Goal: Information Seeking & Learning: Learn about a topic

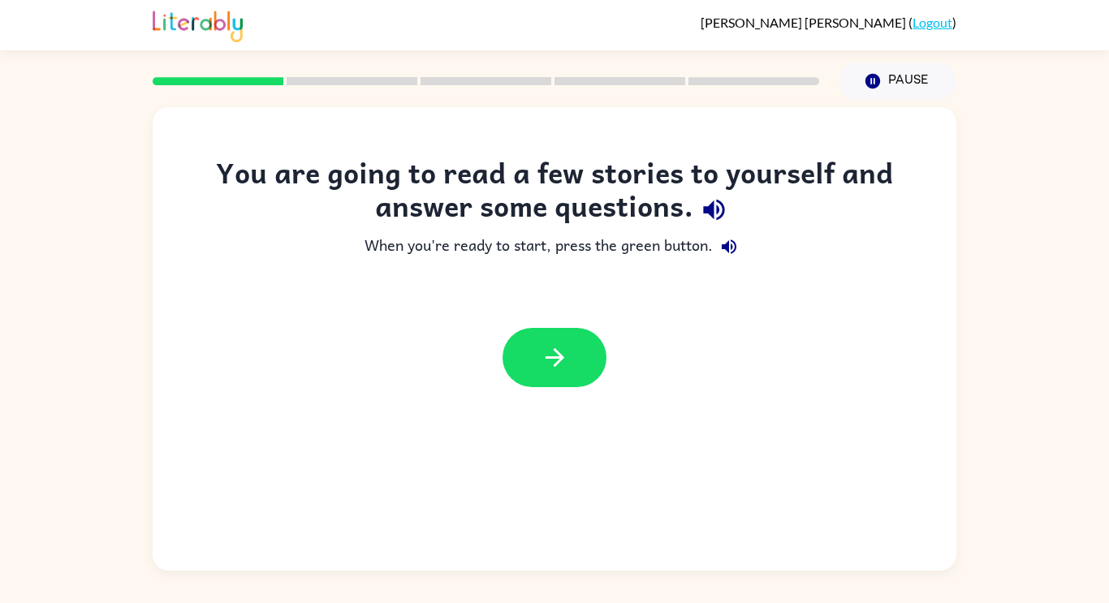
click at [786, 380] on div at bounding box center [555, 358] width 804 height 92
click at [542, 359] on icon "button" at bounding box center [555, 358] width 28 height 28
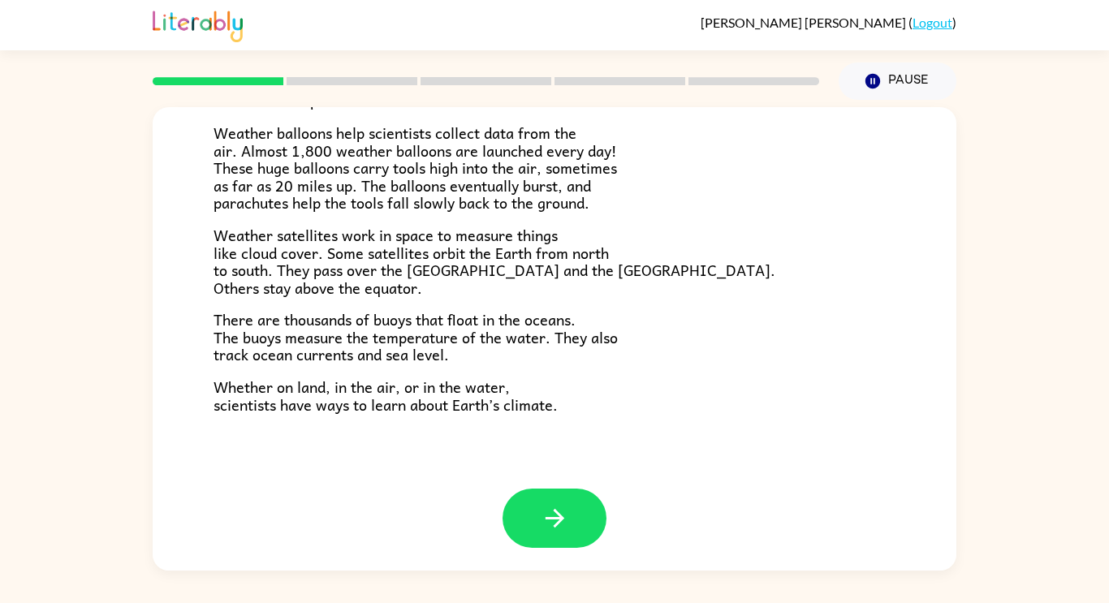
scroll to position [454, 0]
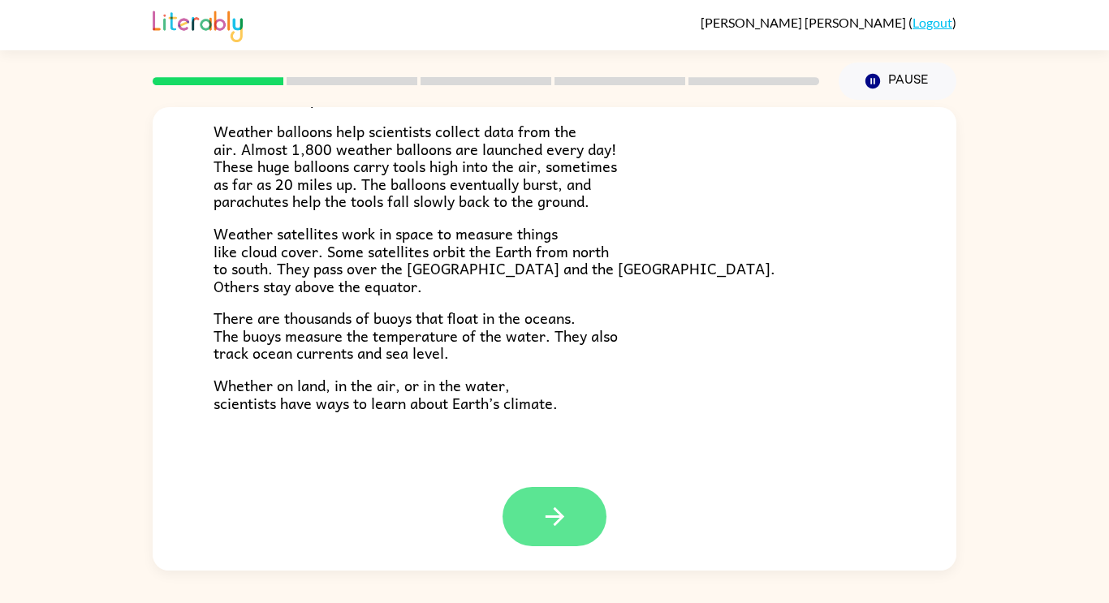
click at [561, 512] on icon "button" at bounding box center [555, 517] width 28 height 28
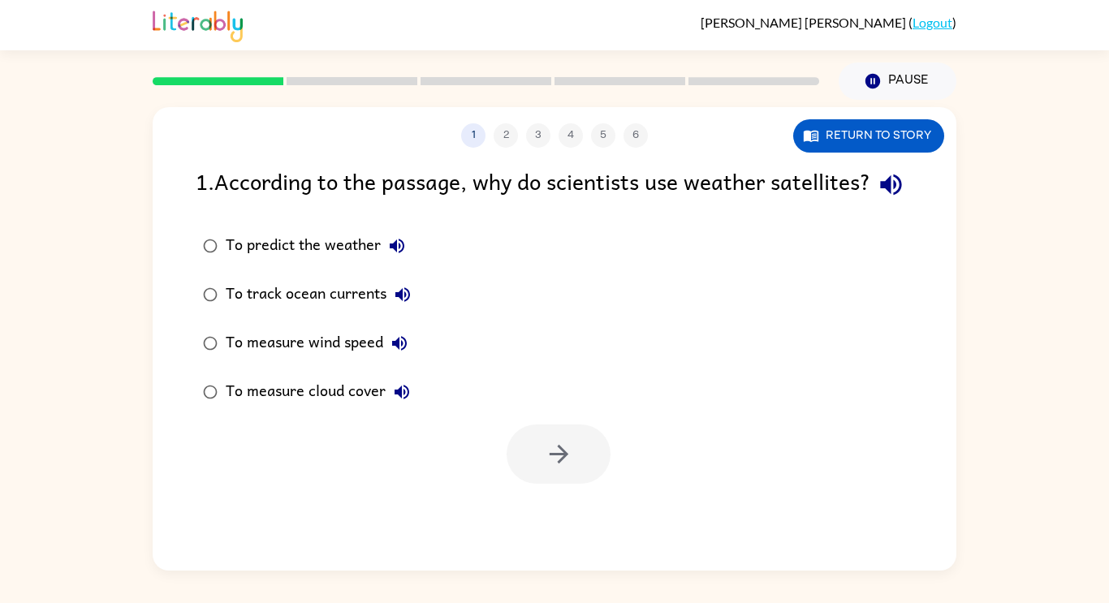
scroll to position [0, 0]
click at [877, 199] on icon "button" at bounding box center [891, 185] width 28 height 28
click at [404, 253] on icon "button" at bounding box center [397, 246] width 15 height 15
click at [404, 305] on icon "button" at bounding box center [402, 294] width 19 height 19
click at [402, 353] on icon "button" at bounding box center [399, 343] width 19 height 19
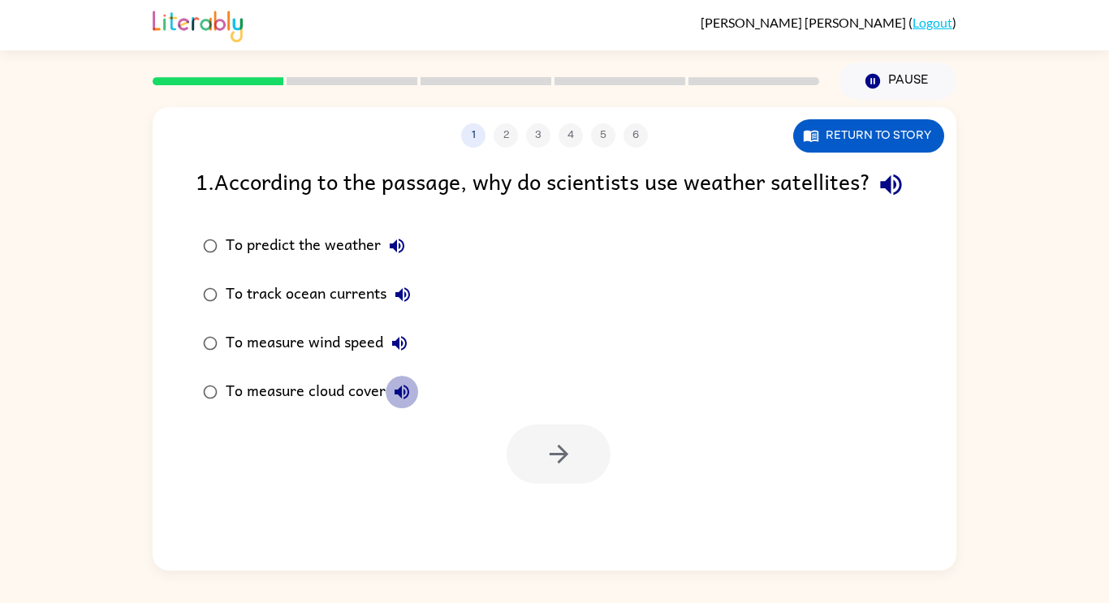
click at [404, 402] on icon "button" at bounding box center [401, 391] width 19 height 19
click at [293, 262] on div "To predict the weather" at bounding box center [320, 246] width 188 height 32
click at [582, 484] on button "button" at bounding box center [559, 454] width 104 height 59
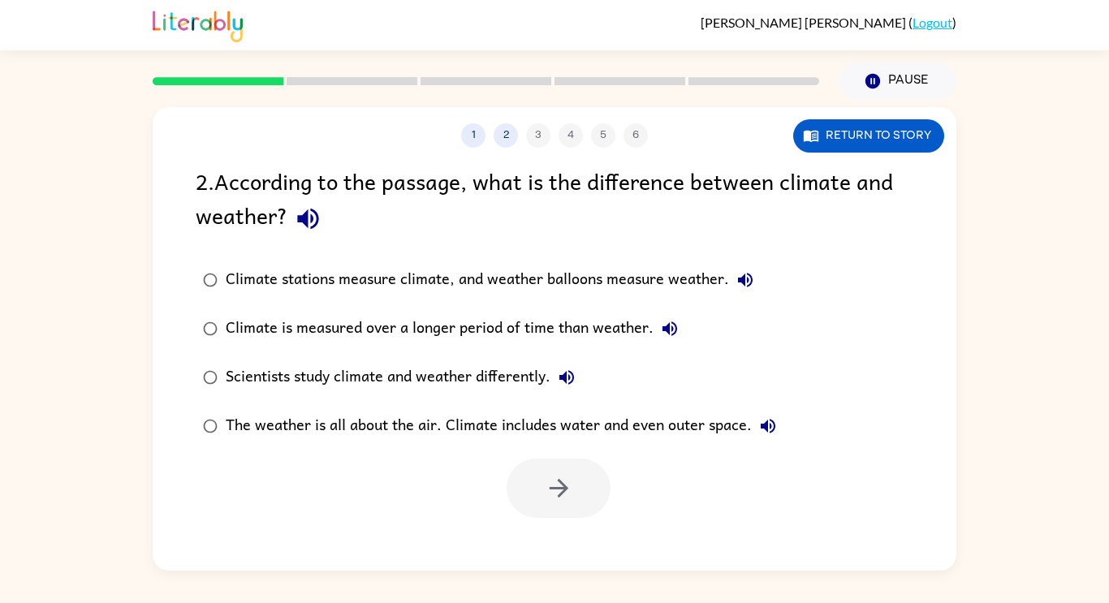
click at [304, 216] on icon "button" at bounding box center [307, 219] width 21 height 21
click at [742, 276] on icon "button" at bounding box center [745, 279] width 19 height 19
click at [673, 326] on icon "button" at bounding box center [670, 329] width 15 height 15
click at [569, 376] on icon "button" at bounding box center [566, 377] width 19 height 19
click at [768, 427] on icon "button" at bounding box center [768, 426] width 15 height 15
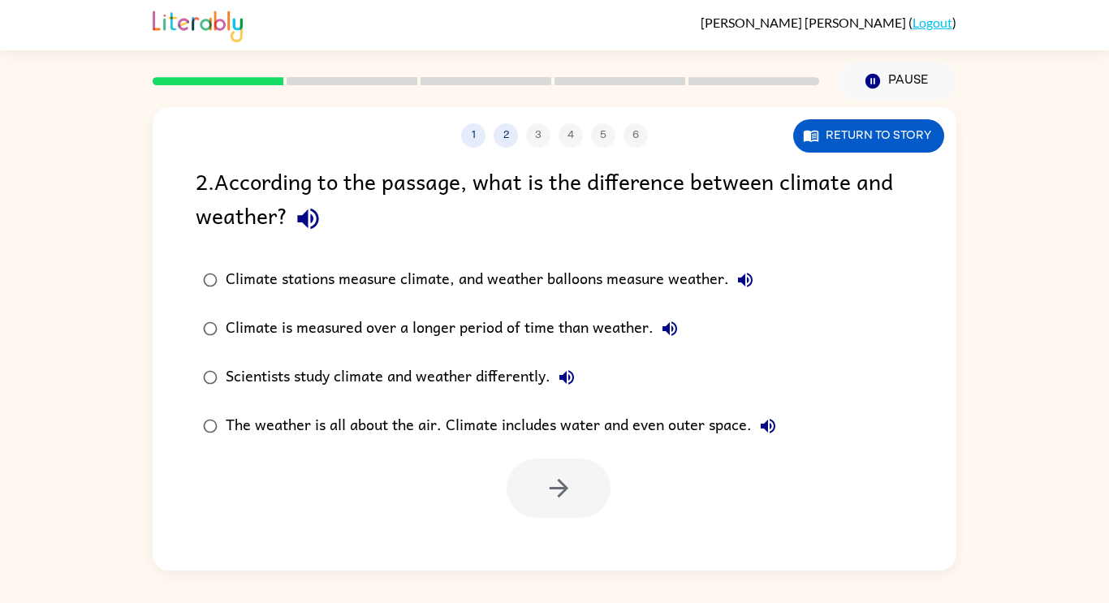
click at [553, 429] on div "The weather is all about the air. Climate includes water and even outer space." at bounding box center [505, 426] width 559 height 32
click at [553, 428] on div "The weather is all about the air. Climate includes water and even outer space." at bounding box center [505, 426] width 559 height 32
click at [307, 413] on label "The weather is all about the air. Climate includes water and even outer space." at bounding box center [490, 426] width 606 height 49
click at [387, 374] on div "Scientists study climate and weather differently." at bounding box center [404, 377] width 357 height 32
click at [562, 335] on div "Climate is measured over a longer period of time than weather." at bounding box center [456, 329] width 460 height 32
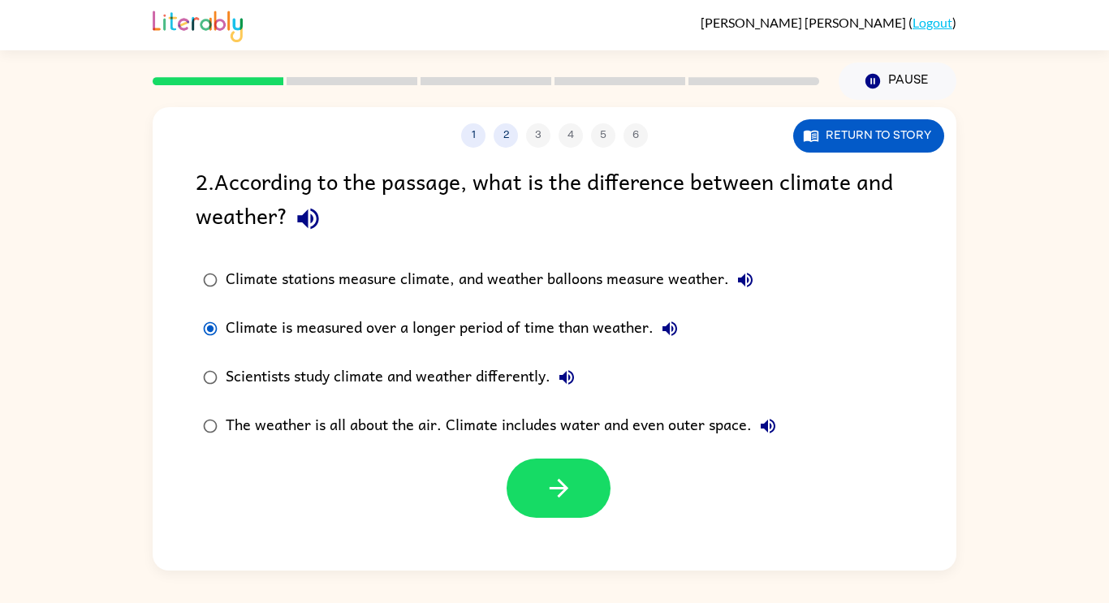
click at [551, 281] on div "Climate stations measure climate, and weather balloons measure weather." at bounding box center [494, 280] width 536 height 32
click at [549, 474] on icon "button" at bounding box center [559, 488] width 28 height 28
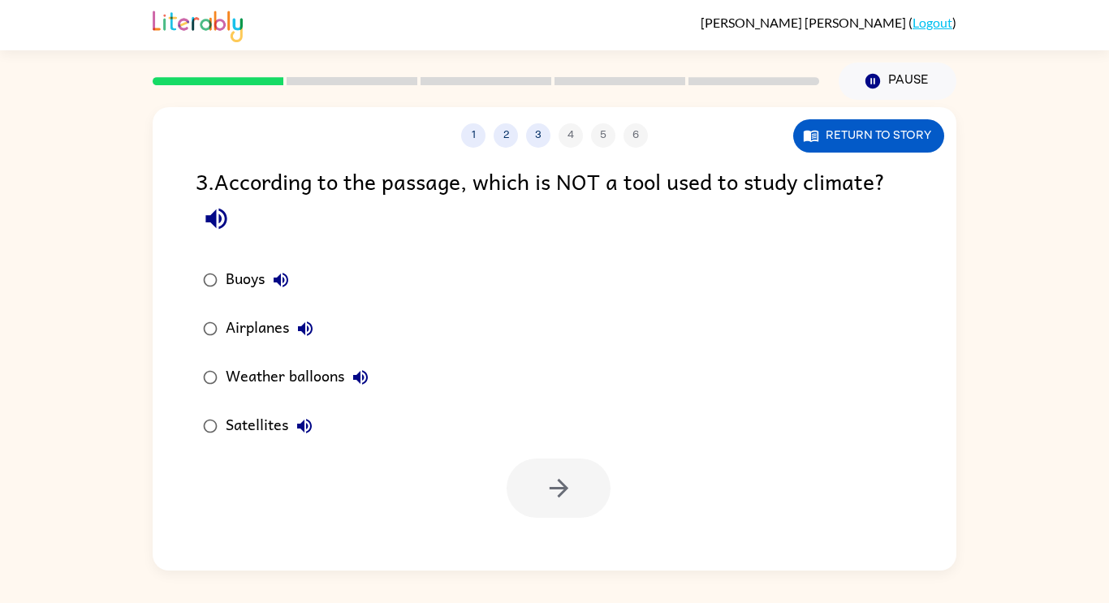
click at [220, 213] on icon "button" at bounding box center [216, 219] width 28 height 28
click at [293, 280] on button "Buoys" at bounding box center [281, 280] width 32 height 32
click at [312, 326] on icon "button" at bounding box center [305, 329] width 15 height 15
click at [371, 378] on button "Weather balloons" at bounding box center [360, 377] width 32 height 32
click at [316, 419] on button "Satellites" at bounding box center [304, 426] width 32 height 32
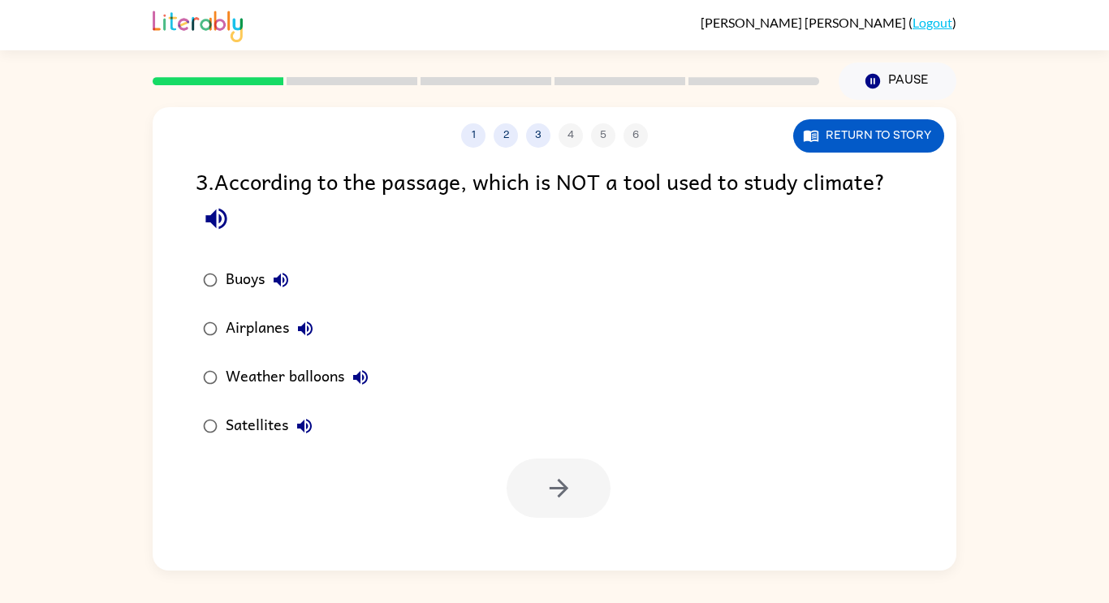
click at [258, 326] on div "Airplanes" at bounding box center [274, 329] width 96 height 32
click at [549, 499] on icon "button" at bounding box center [559, 488] width 28 height 28
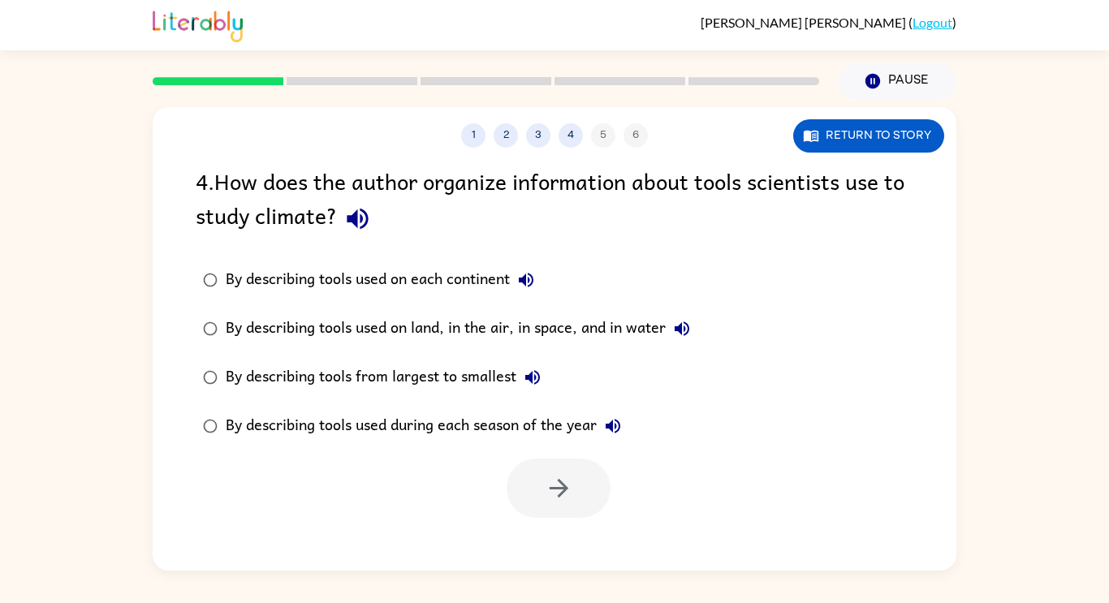
click at [366, 223] on icon "button" at bounding box center [357, 219] width 21 height 21
click at [529, 276] on icon "button" at bounding box center [525, 279] width 19 height 19
click at [686, 332] on icon "button" at bounding box center [681, 328] width 19 height 19
click at [537, 376] on icon "button" at bounding box center [532, 377] width 15 height 15
click at [616, 426] on icon "button" at bounding box center [612, 426] width 19 height 19
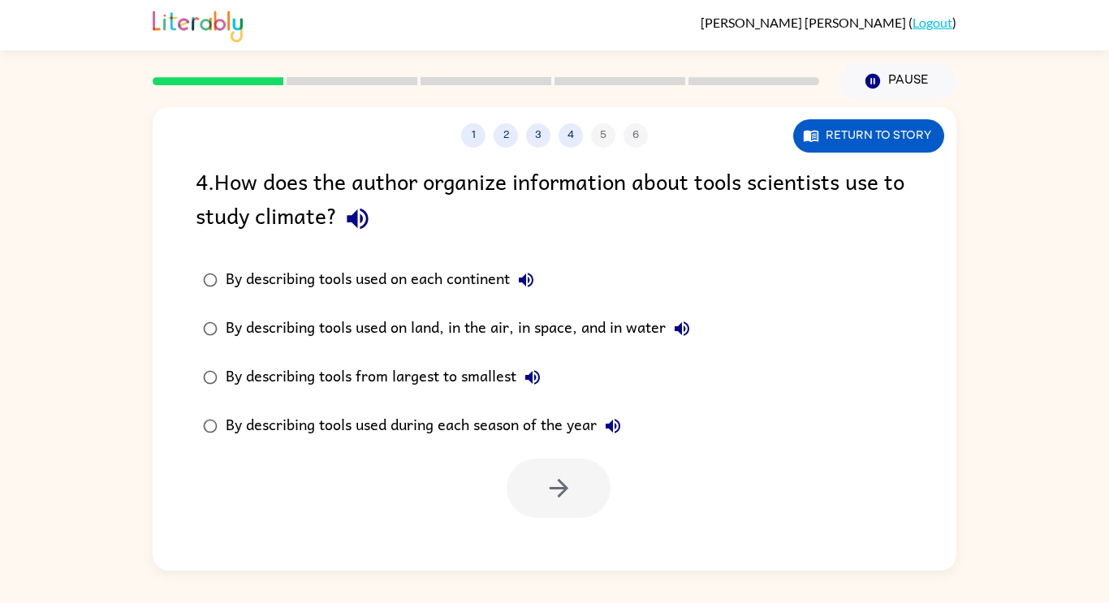
click at [561, 433] on div "By describing tools used during each season of the year" at bounding box center [428, 426] width 404 height 32
click at [564, 474] on icon "button" at bounding box center [559, 488] width 28 height 28
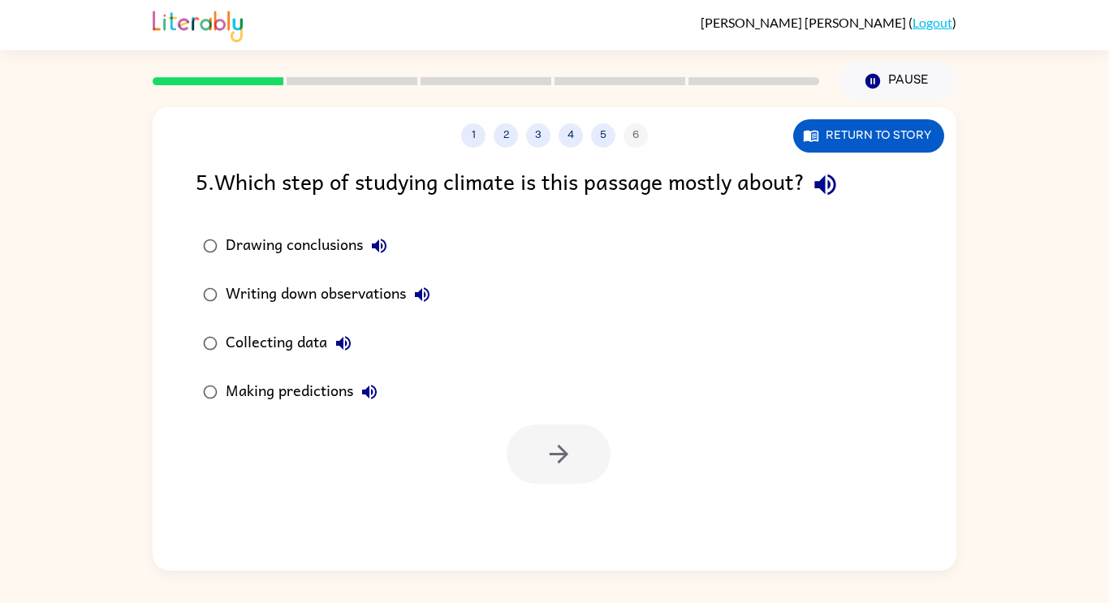
click at [833, 189] on icon "button" at bounding box center [825, 185] width 28 height 28
click at [382, 249] on icon "button" at bounding box center [379, 246] width 15 height 15
click at [427, 292] on icon "button" at bounding box center [422, 294] width 19 height 19
click at [347, 335] on icon "button" at bounding box center [343, 343] width 19 height 19
click at [371, 394] on icon "button" at bounding box center [369, 391] width 19 height 19
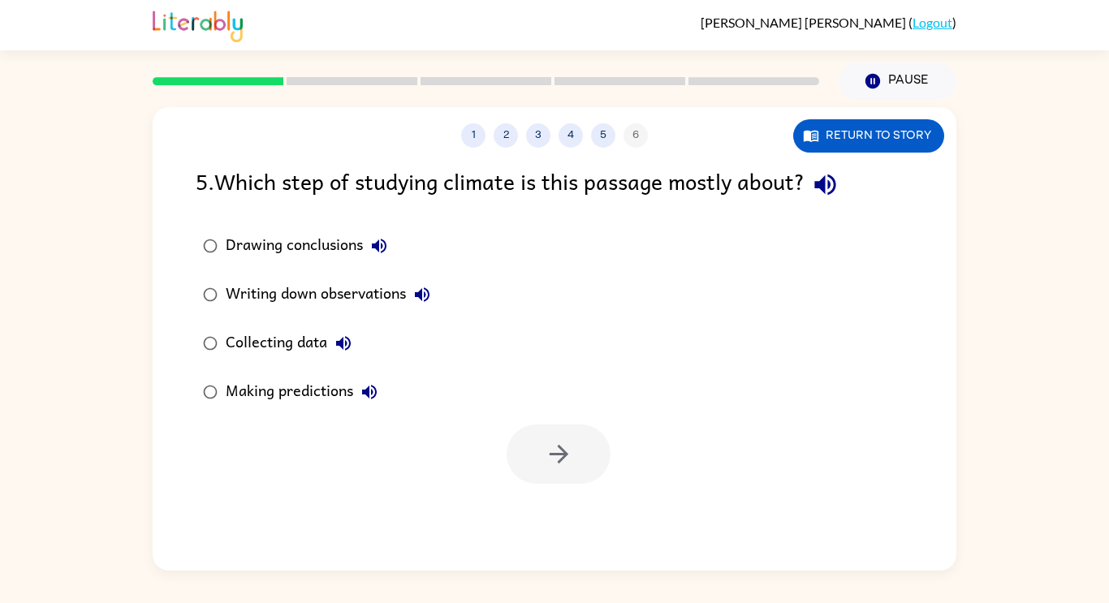
click at [293, 348] on div "Collecting data" at bounding box center [293, 343] width 134 height 32
click at [305, 385] on div "Making predictions" at bounding box center [306, 392] width 160 height 32
click at [300, 339] on div "Collecting data" at bounding box center [293, 343] width 134 height 32
click at [288, 392] on div "Making predictions" at bounding box center [306, 392] width 160 height 32
click at [272, 344] on div "Collecting data" at bounding box center [293, 343] width 134 height 32
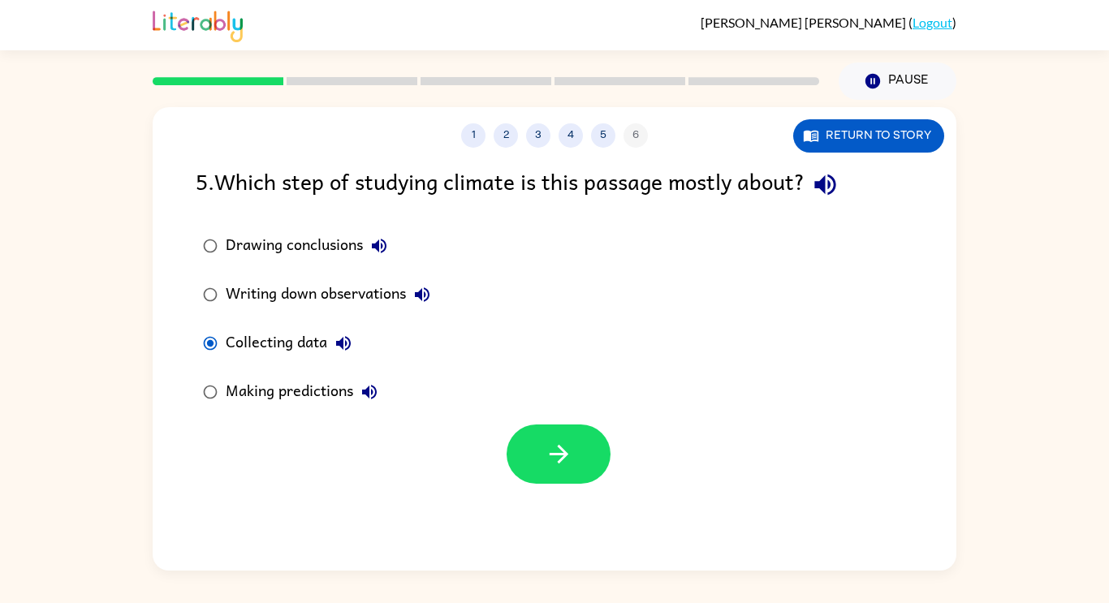
click at [295, 395] on div "Making predictions" at bounding box center [306, 392] width 160 height 32
click at [575, 471] on button "button" at bounding box center [559, 454] width 104 height 59
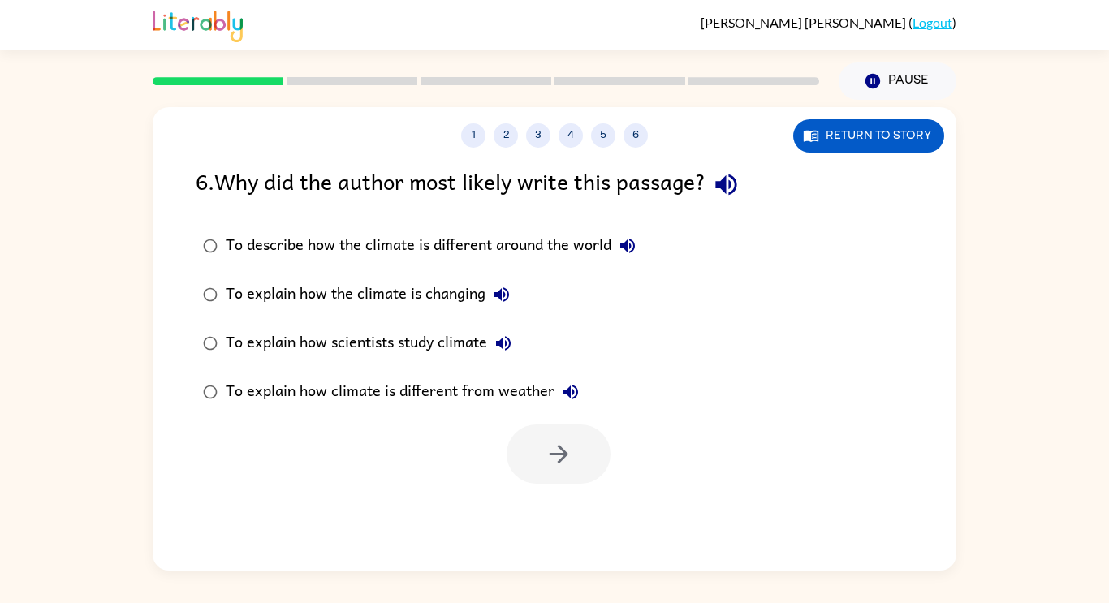
click at [741, 193] on icon "button" at bounding box center [726, 185] width 28 height 28
click at [628, 241] on icon "button" at bounding box center [627, 246] width 15 height 15
click at [507, 291] on icon "button" at bounding box center [502, 294] width 15 height 15
click at [504, 339] on icon "button" at bounding box center [503, 343] width 15 height 15
click at [570, 387] on icon "button" at bounding box center [570, 391] width 19 height 19
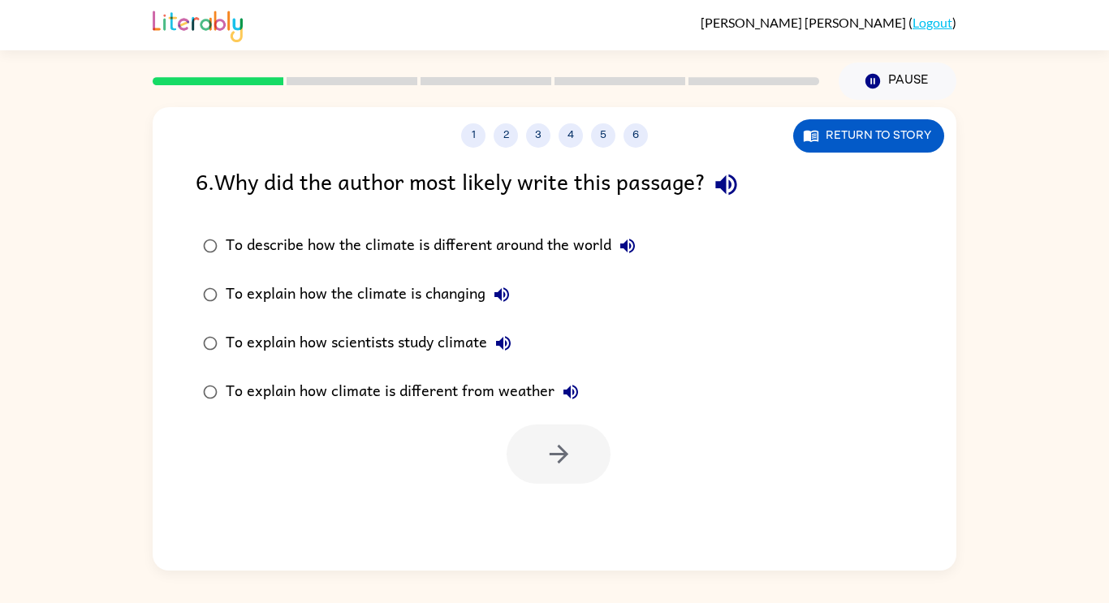
click at [577, 395] on icon "button" at bounding box center [570, 391] width 19 height 19
click at [509, 351] on icon "button" at bounding box center [503, 343] width 19 height 19
click at [500, 297] on icon "button" at bounding box center [502, 294] width 15 height 15
click at [625, 252] on icon "button" at bounding box center [627, 245] width 19 height 19
click at [504, 297] on icon "button" at bounding box center [501, 294] width 19 height 19
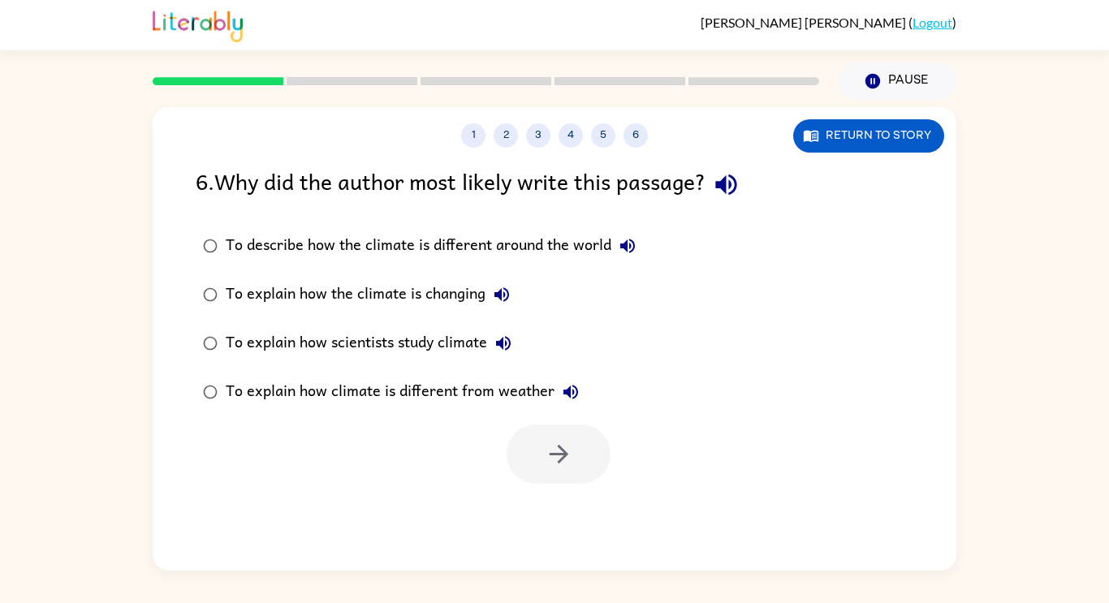
click at [504, 335] on icon "button" at bounding box center [503, 343] width 19 height 19
click at [568, 383] on icon "button" at bounding box center [570, 391] width 19 height 19
click at [568, 392] on icon "button" at bounding box center [571, 392] width 15 height 15
click at [622, 257] on button "To describe how the climate is different around the world" at bounding box center [628, 246] width 32 height 32
click at [496, 296] on icon "button" at bounding box center [502, 294] width 15 height 15
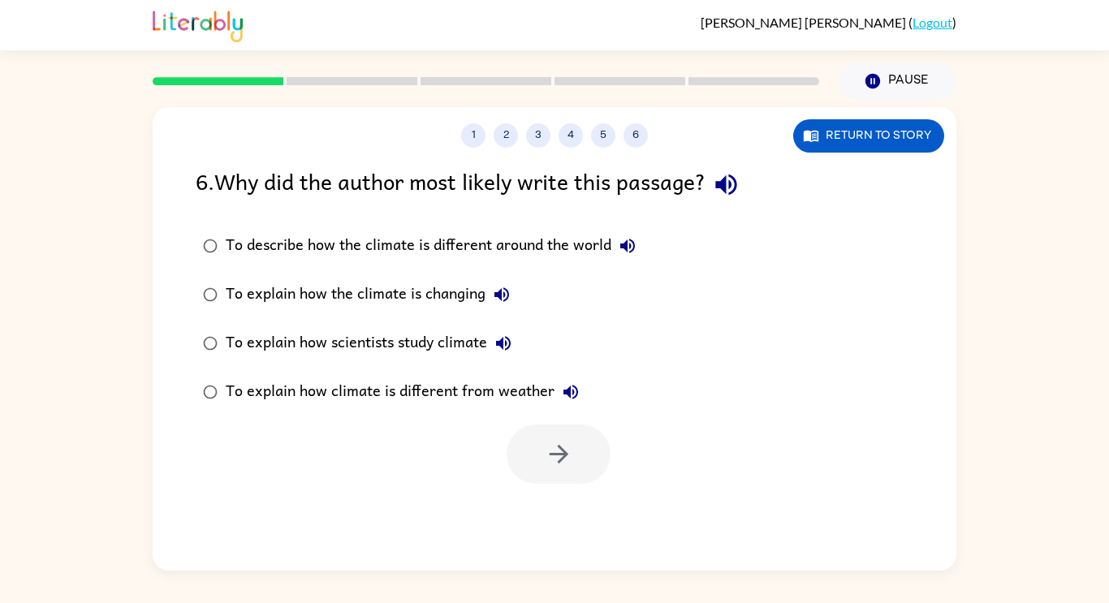
click at [511, 344] on icon "button" at bounding box center [503, 343] width 15 height 15
click at [569, 392] on icon "button" at bounding box center [570, 391] width 19 height 19
click at [503, 343] on icon "button" at bounding box center [503, 343] width 15 height 15
click at [504, 287] on icon "button" at bounding box center [501, 294] width 19 height 19
click at [630, 246] on icon "button" at bounding box center [627, 246] width 15 height 15
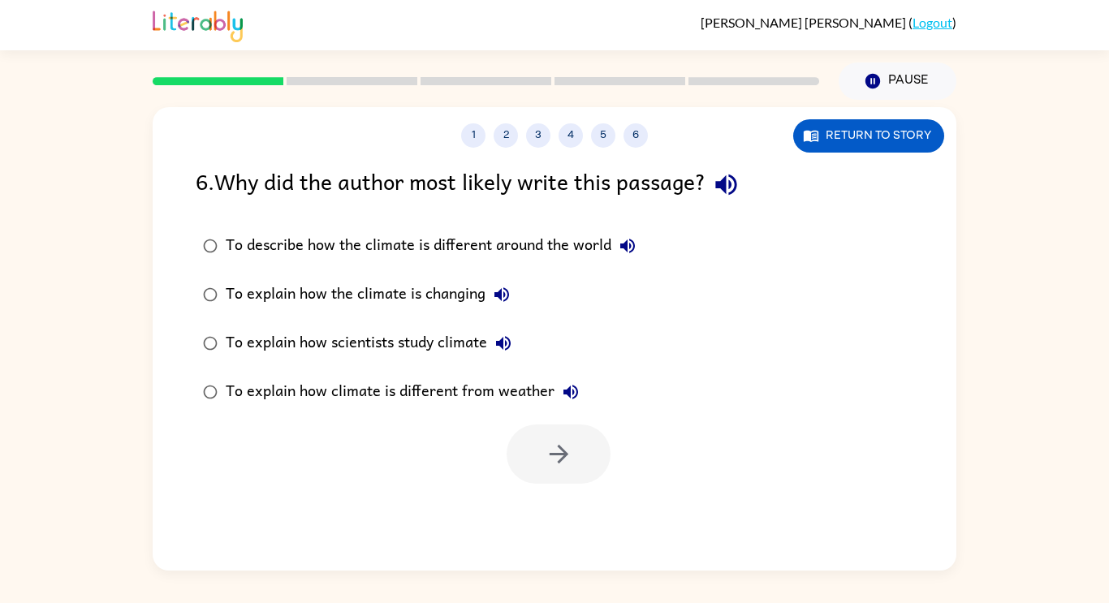
click at [511, 292] on icon "button" at bounding box center [501, 294] width 19 height 19
click at [508, 331] on button "To explain how scientists study climate" at bounding box center [503, 343] width 32 height 32
click at [565, 381] on button "To explain how climate is different from weather" at bounding box center [571, 392] width 32 height 32
click at [508, 348] on icon "button" at bounding box center [503, 343] width 19 height 19
click at [508, 290] on icon "button" at bounding box center [501, 294] width 19 height 19
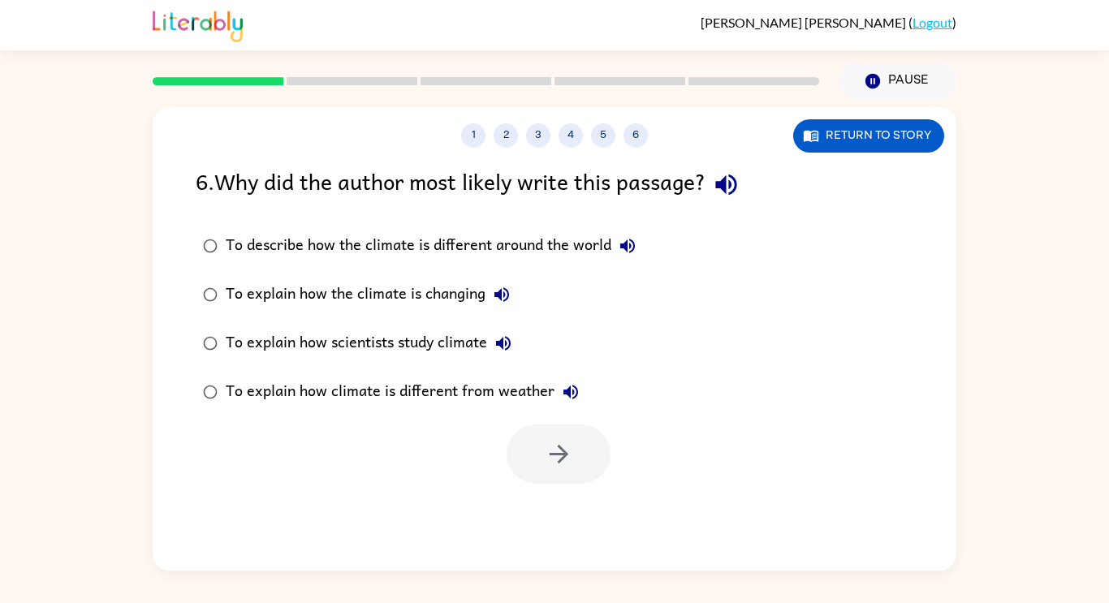
click at [636, 239] on icon "button" at bounding box center [627, 245] width 19 height 19
click at [508, 297] on icon "button" at bounding box center [502, 294] width 15 height 15
click at [508, 351] on icon "button" at bounding box center [503, 343] width 19 height 19
click at [503, 297] on icon "button" at bounding box center [501, 294] width 19 height 19
click at [633, 249] on icon "button" at bounding box center [627, 246] width 15 height 15
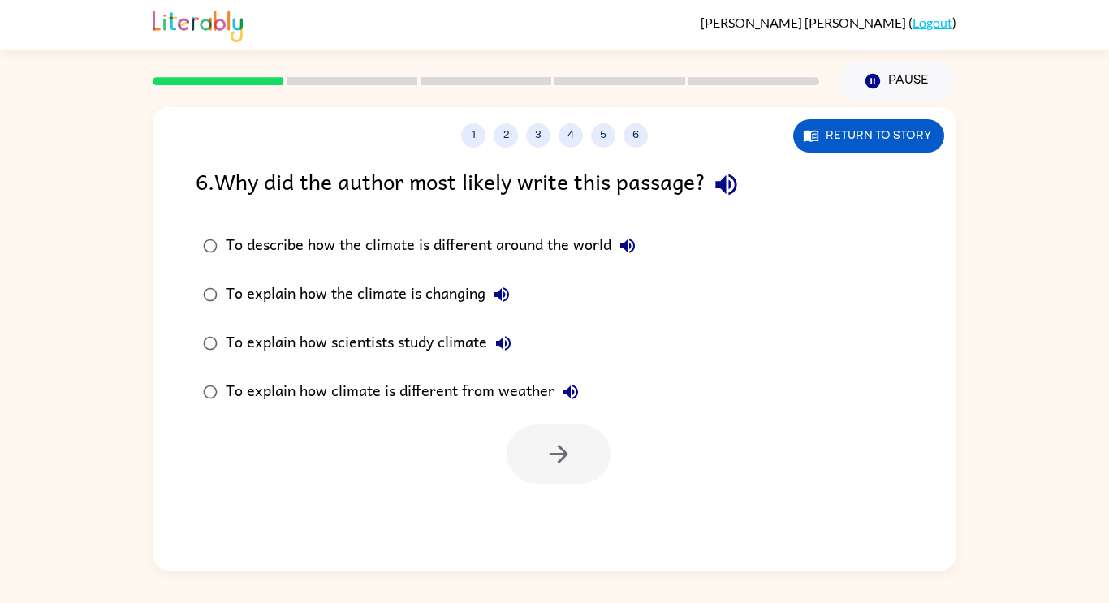
click at [570, 390] on icon "button" at bounding box center [571, 392] width 15 height 15
click at [513, 244] on div "To describe how the climate is different around the world" at bounding box center [435, 246] width 418 height 32
click at [555, 457] on icon "button" at bounding box center [559, 454] width 28 height 28
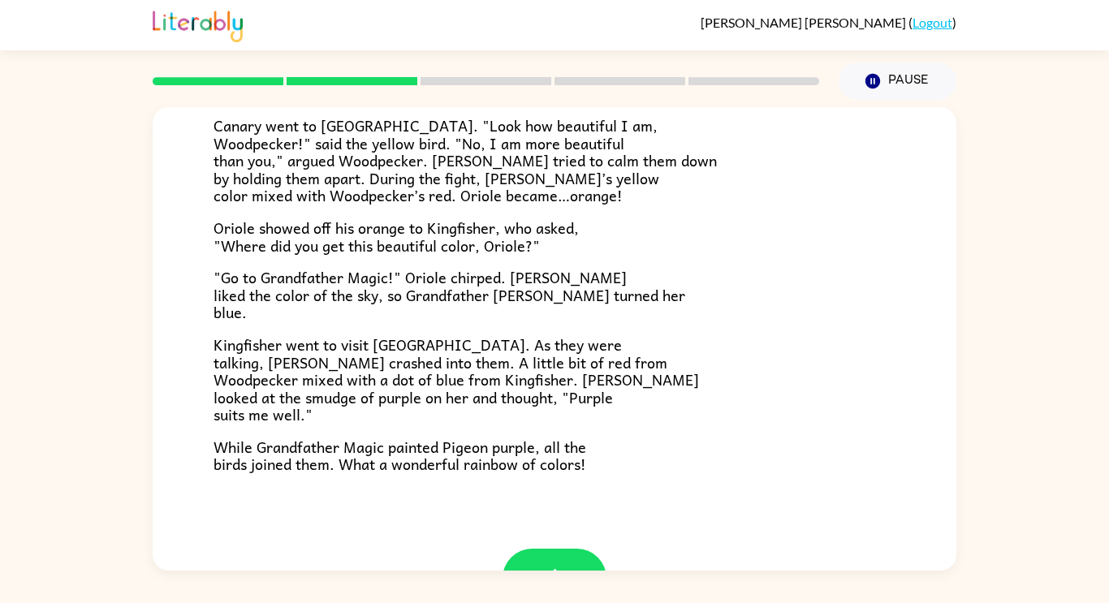
scroll to position [419, 0]
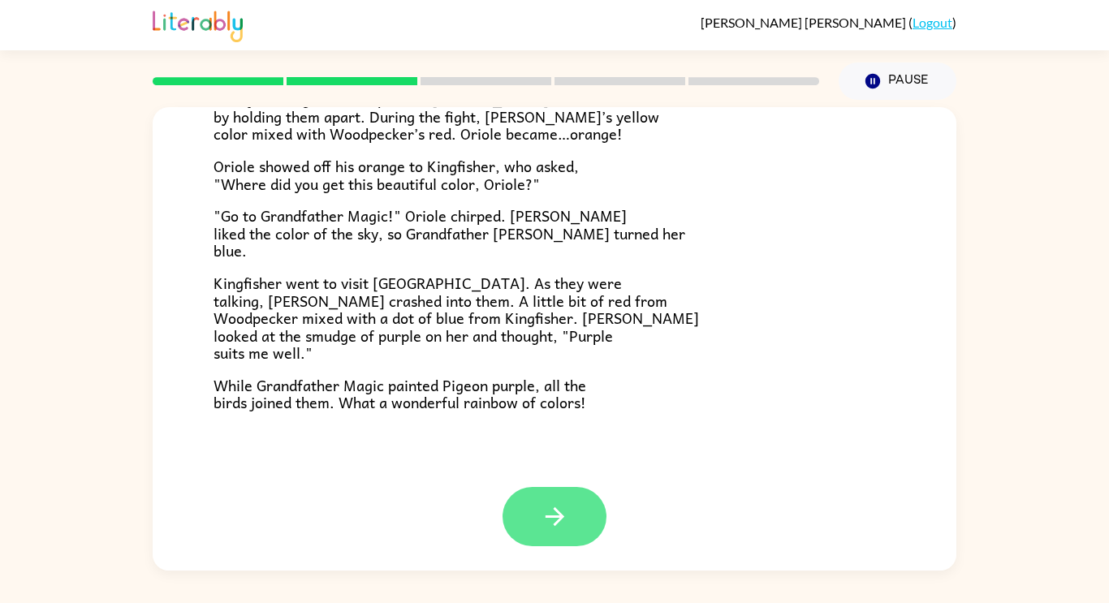
click at [573, 521] on button "button" at bounding box center [555, 516] width 104 height 59
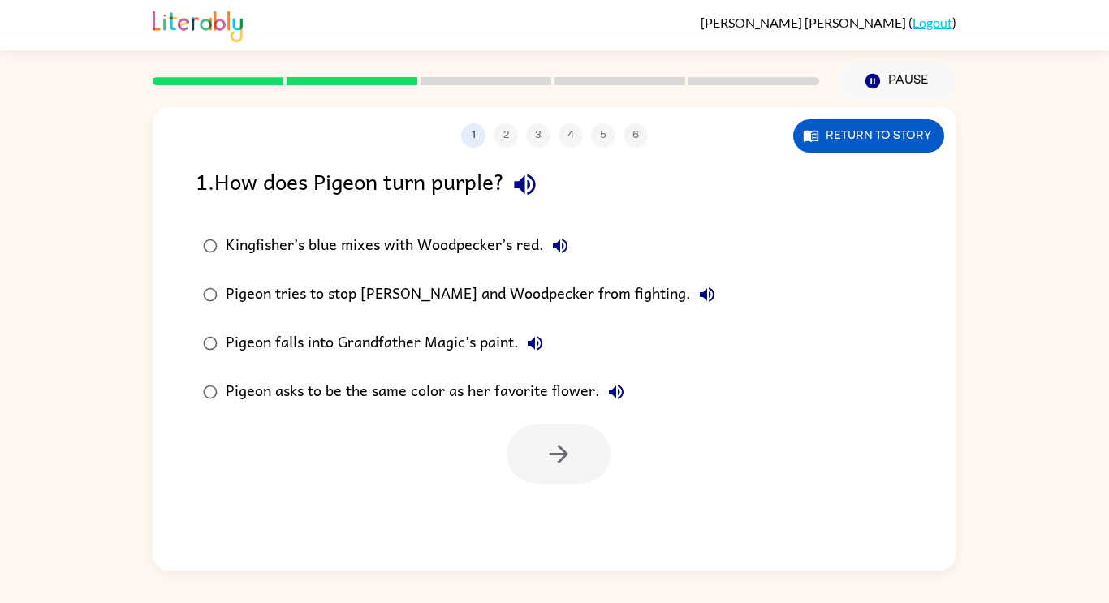
scroll to position [0, 0]
click at [532, 184] on icon "button" at bounding box center [524, 185] width 21 height 21
click at [561, 246] on icon "button" at bounding box center [560, 246] width 15 height 15
click at [698, 292] on icon "button" at bounding box center [707, 294] width 19 height 19
click at [538, 335] on icon "button" at bounding box center [534, 343] width 19 height 19
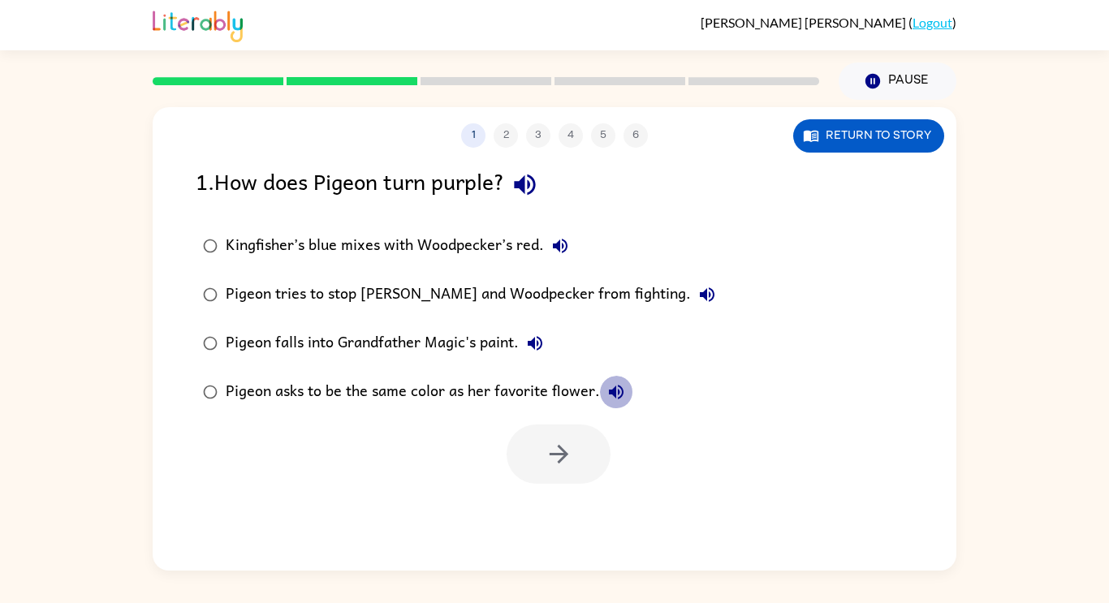
click at [612, 394] on icon "button" at bounding box center [616, 392] width 15 height 15
click at [512, 249] on div "Kingfisher’s blue mixes with Woodpecker’s red." at bounding box center [401, 246] width 351 height 32
click at [553, 457] on icon "button" at bounding box center [559, 454] width 28 height 28
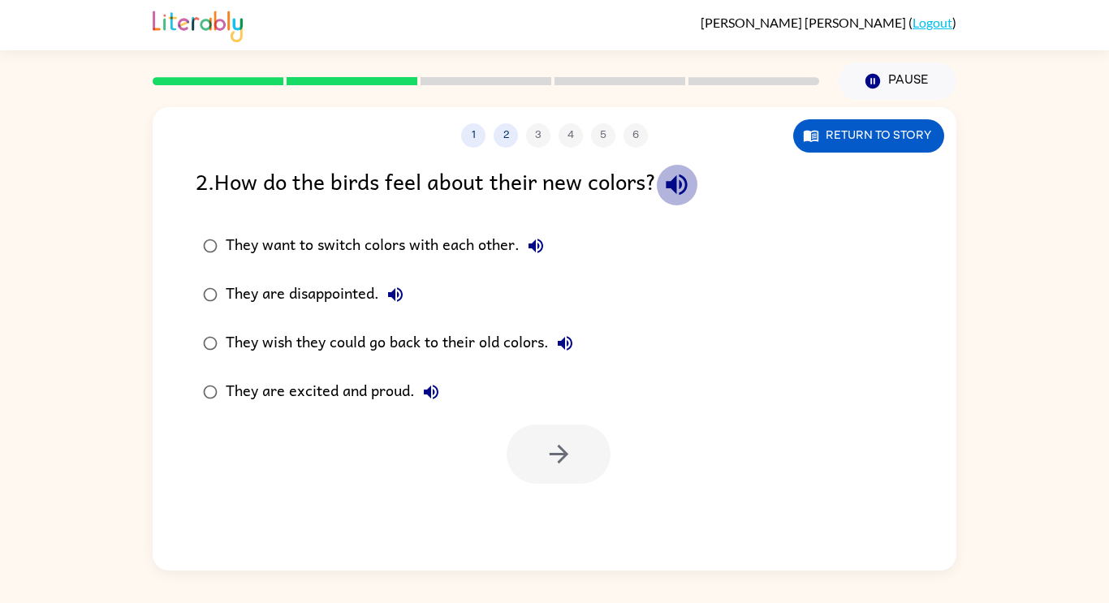
click at [669, 186] on icon "button" at bounding box center [677, 185] width 28 height 28
click at [537, 244] on icon "button" at bounding box center [535, 245] width 19 height 19
click at [404, 295] on icon "button" at bounding box center [395, 294] width 19 height 19
click at [571, 335] on icon "button" at bounding box center [564, 343] width 19 height 19
click at [430, 394] on icon "button" at bounding box center [431, 392] width 15 height 15
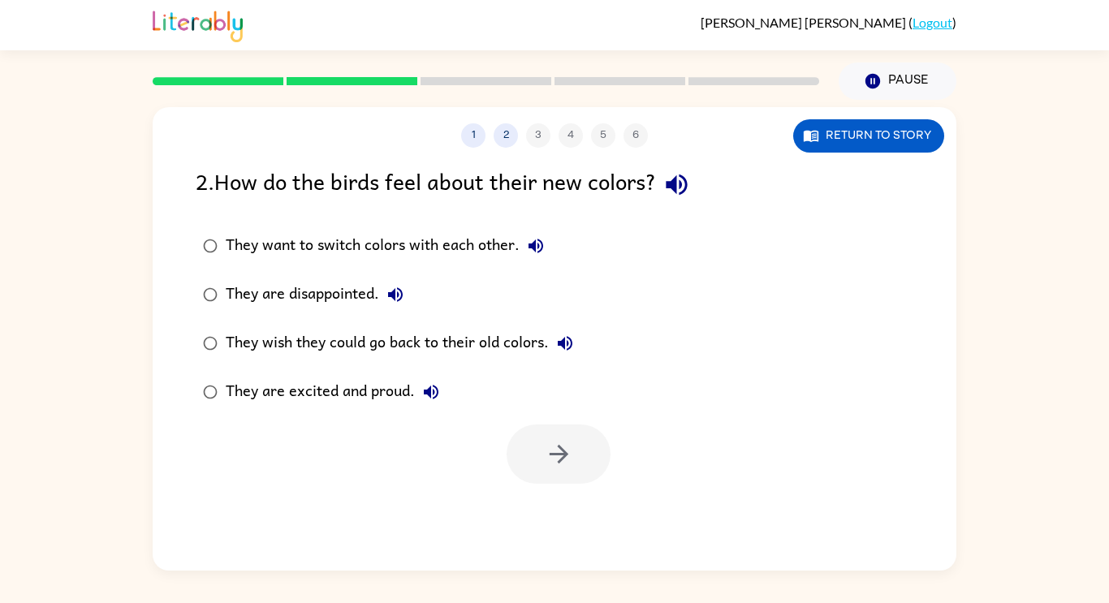
click at [395, 393] on div "They are excited and proud." at bounding box center [337, 392] width 222 height 32
click at [569, 451] on icon "button" at bounding box center [559, 454] width 28 height 28
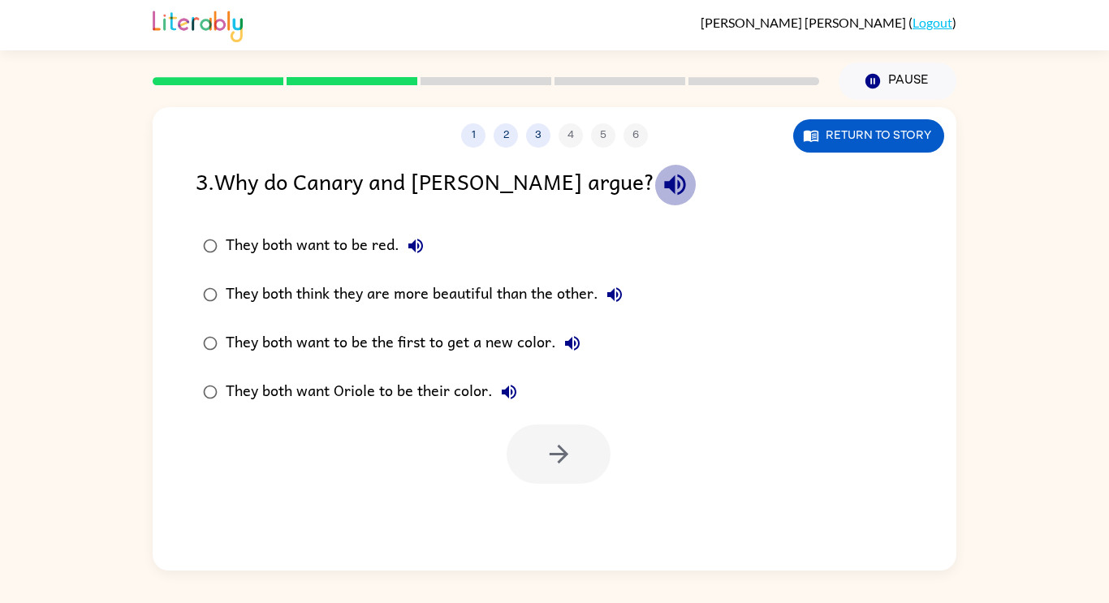
click at [661, 192] on icon "button" at bounding box center [675, 185] width 28 height 28
click at [421, 242] on icon "button" at bounding box center [415, 246] width 15 height 15
click at [625, 289] on icon "button" at bounding box center [614, 294] width 19 height 19
click at [564, 299] on div "They both think they are more beautiful than the other." at bounding box center [428, 295] width 405 height 32
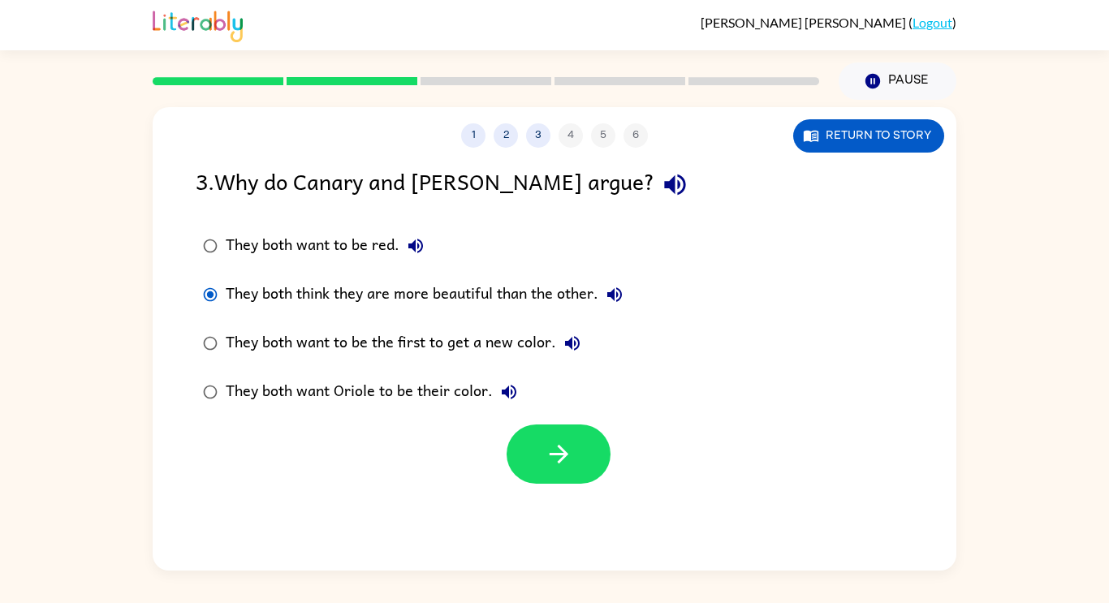
click at [575, 344] on icon "button" at bounding box center [572, 343] width 15 height 15
click at [513, 390] on icon "button" at bounding box center [508, 391] width 19 height 19
click at [569, 340] on icon "button" at bounding box center [572, 343] width 15 height 15
click at [517, 389] on icon "button" at bounding box center [508, 391] width 19 height 19
click at [579, 335] on icon "button" at bounding box center [572, 343] width 19 height 19
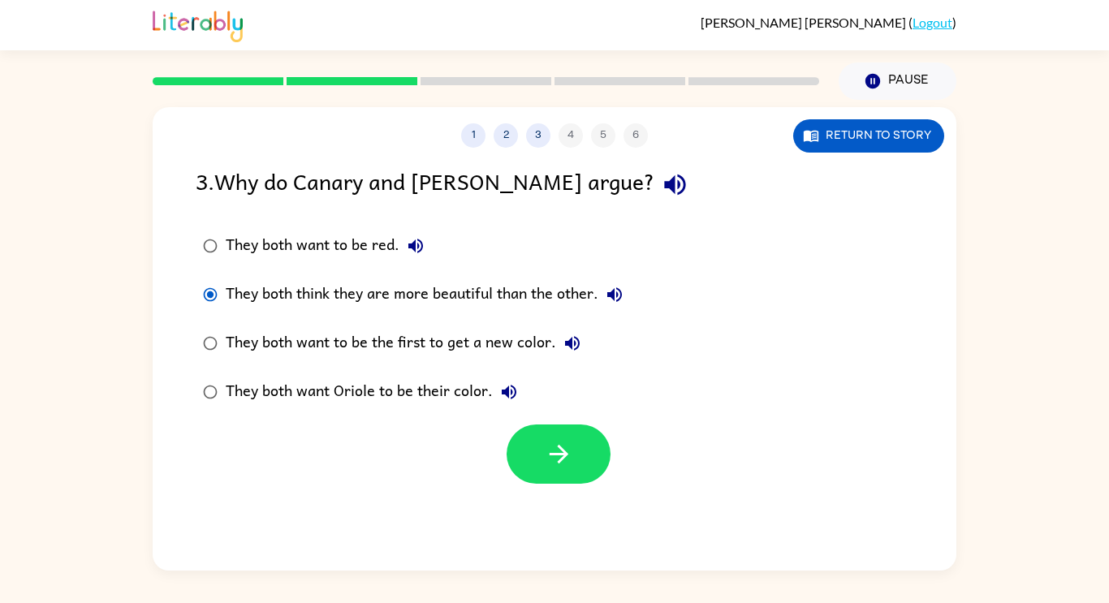
click at [510, 391] on icon "button" at bounding box center [509, 392] width 15 height 15
click at [545, 456] on icon "button" at bounding box center [559, 454] width 28 height 28
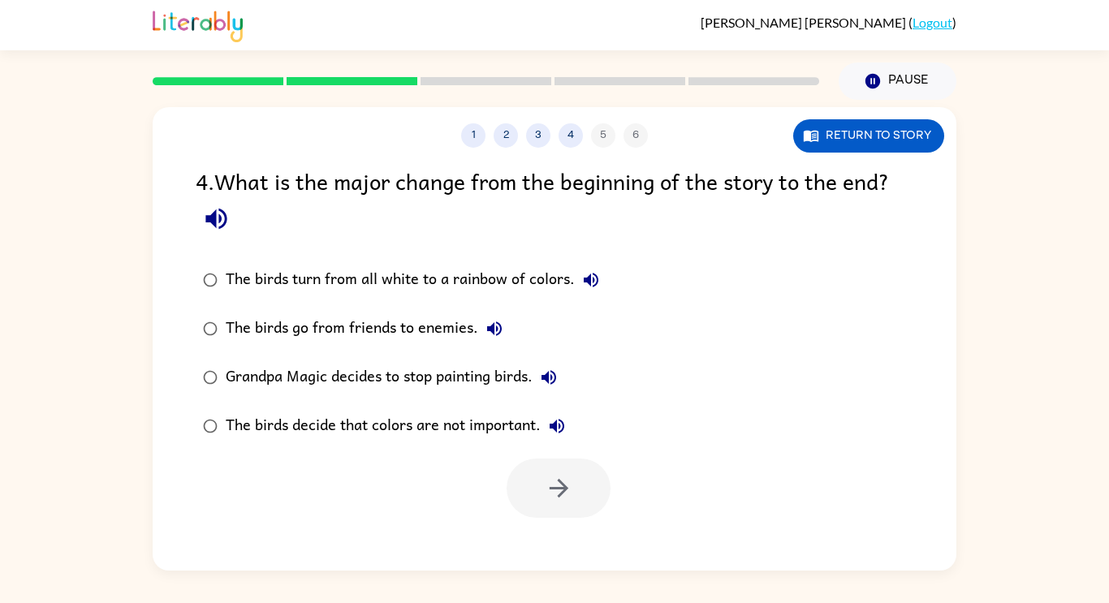
click at [211, 208] on icon "button" at bounding box center [216, 219] width 28 height 28
click at [594, 274] on icon "button" at bounding box center [590, 279] width 19 height 19
click at [508, 281] on div "The birds turn from all white to a rainbow of colors." at bounding box center [417, 280] width 382 height 32
click at [487, 322] on icon "button" at bounding box center [494, 328] width 19 height 19
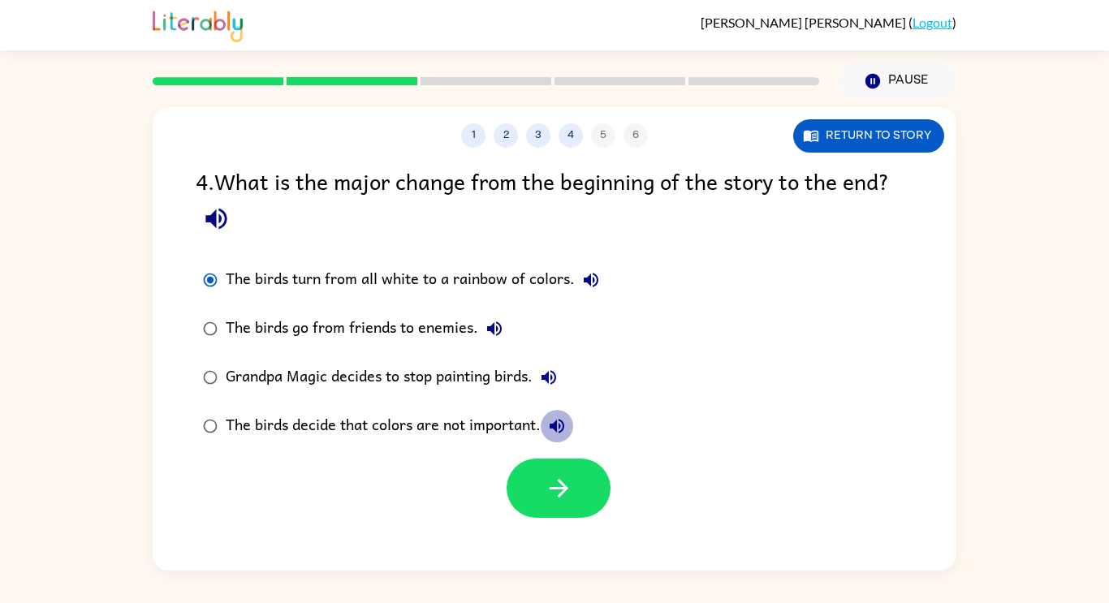
click at [562, 415] on button "The birds decide that colors are not important." at bounding box center [557, 426] width 32 height 32
drag, startPoint x: 555, startPoint y: 377, endPoint x: 524, endPoint y: 351, distance: 40.3
click at [524, 351] on div "The birds turn from all white to a rainbow of colors. The birds go from friends…" at bounding box center [412, 353] width 433 height 195
click at [550, 375] on icon "button" at bounding box center [549, 377] width 15 height 15
click at [491, 331] on icon "button" at bounding box center [494, 329] width 15 height 15
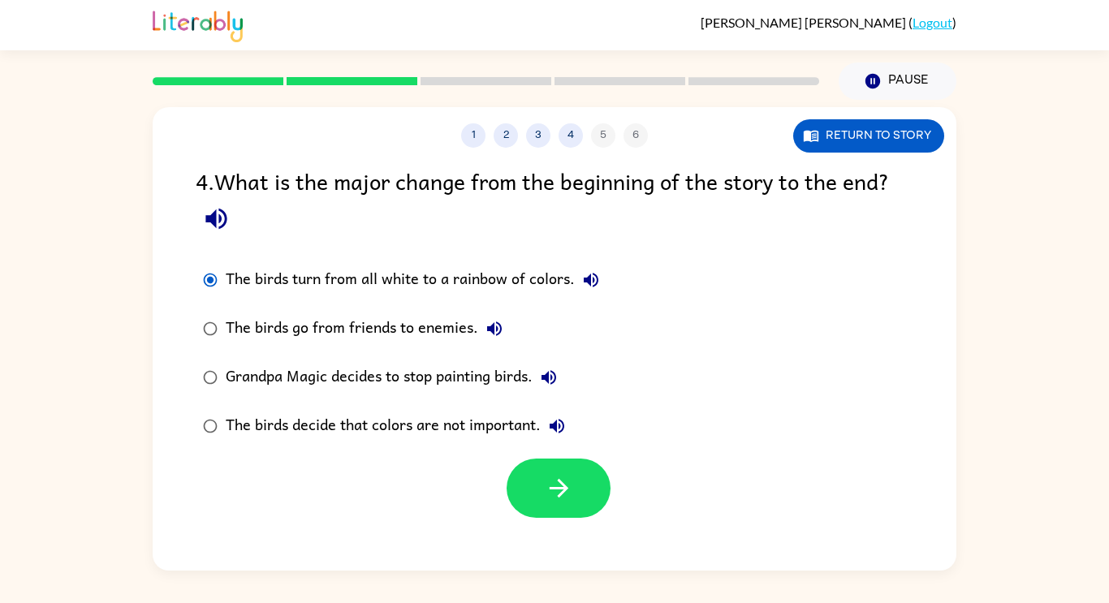
click at [559, 376] on icon "button" at bounding box center [548, 377] width 19 height 19
click at [492, 328] on icon "button" at bounding box center [494, 329] width 15 height 15
click at [554, 379] on icon "button" at bounding box center [549, 377] width 15 height 15
click at [499, 335] on icon "button" at bounding box center [494, 328] width 19 height 19
click at [543, 477] on button "button" at bounding box center [559, 488] width 104 height 59
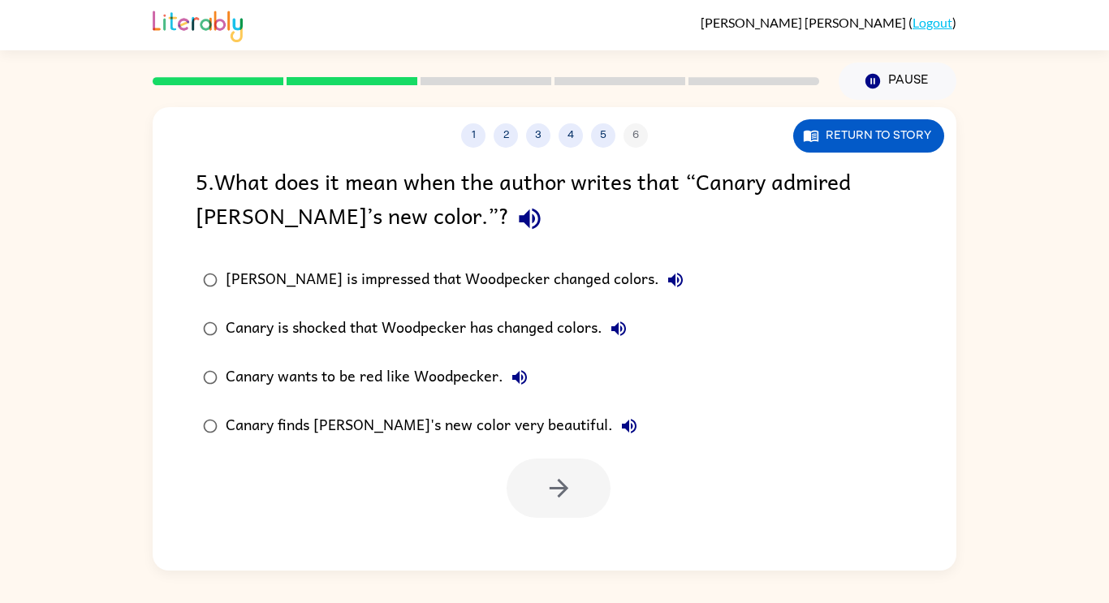
click at [516, 214] on icon "button" at bounding box center [530, 219] width 28 height 28
click at [666, 287] on icon "button" at bounding box center [675, 279] width 19 height 19
click at [620, 330] on icon "button" at bounding box center [619, 329] width 15 height 15
click at [521, 376] on icon "button" at bounding box center [519, 377] width 19 height 19
click at [622, 425] on icon "button" at bounding box center [629, 426] width 15 height 15
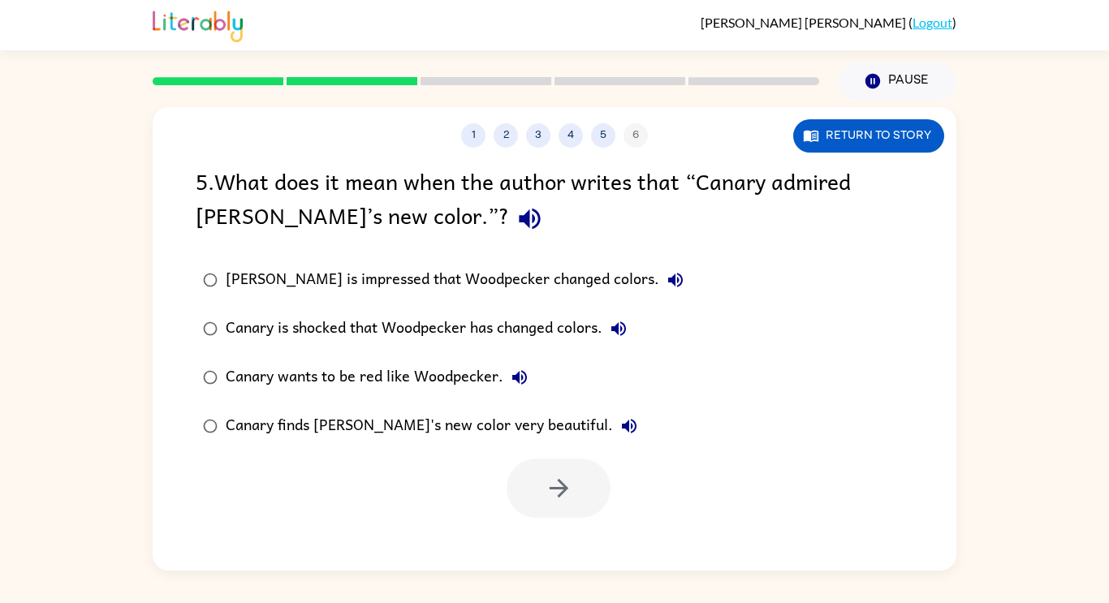
click at [567, 430] on div "Canary finds [PERSON_NAME]'s new color very beautiful." at bounding box center [436, 426] width 420 height 32
click at [575, 476] on button "button" at bounding box center [559, 488] width 104 height 59
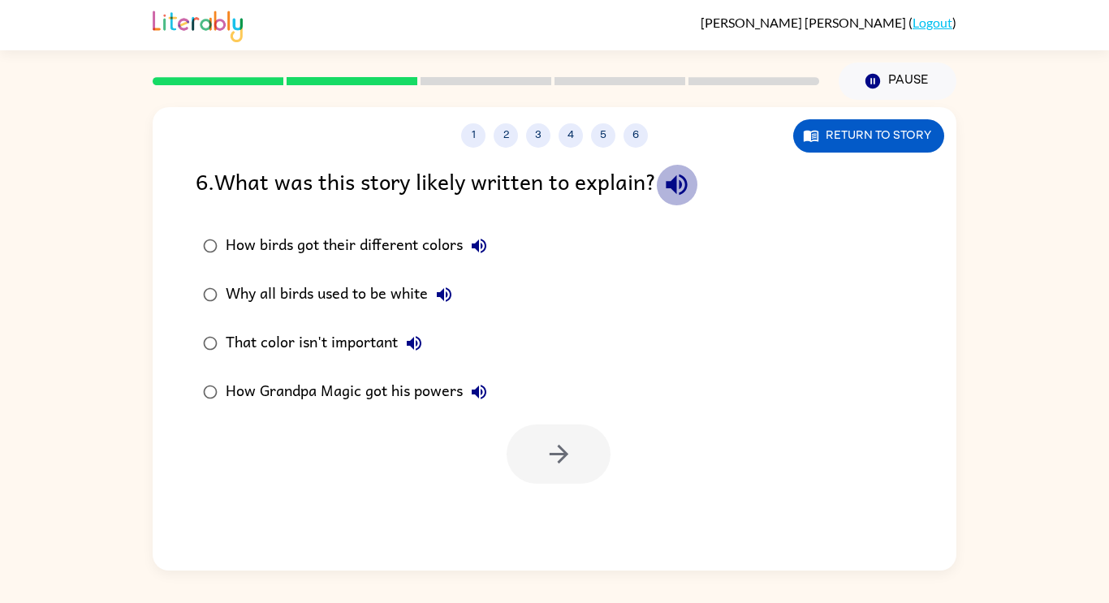
click at [682, 192] on icon "button" at bounding box center [676, 185] width 21 height 21
click at [479, 249] on icon "button" at bounding box center [478, 245] width 19 height 19
click at [449, 295] on icon "button" at bounding box center [443, 294] width 19 height 19
click at [481, 249] on icon "button" at bounding box center [479, 246] width 15 height 15
click at [417, 344] on icon "button" at bounding box center [413, 343] width 19 height 19
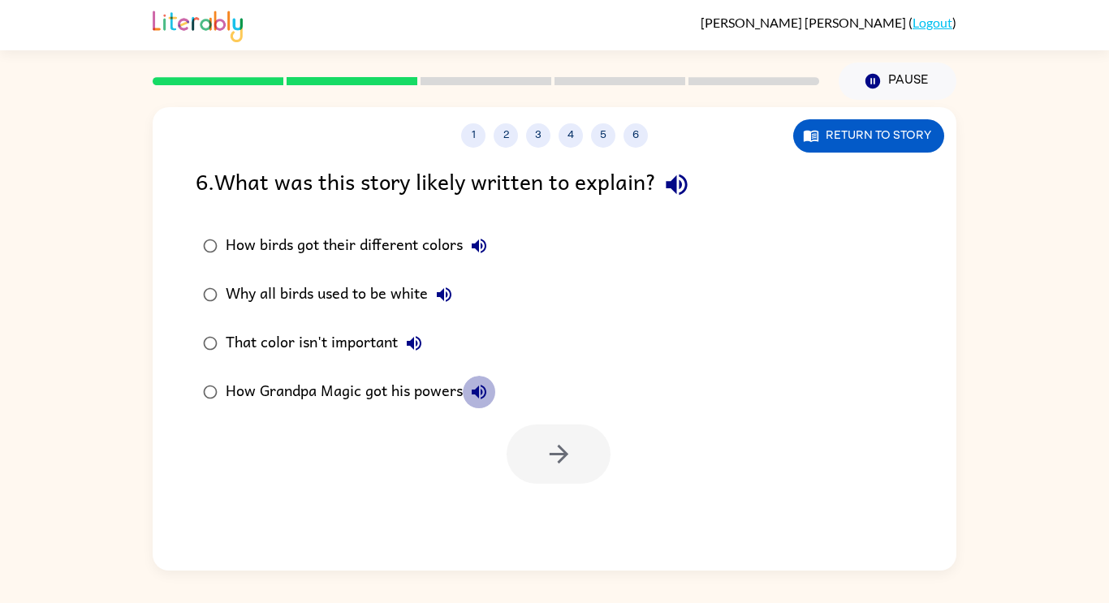
click at [476, 392] on icon "button" at bounding box center [479, 392] width 15 height 15
click at [365, 350] on div "That color isn't important" at bounding box center [328, 343] width 205 height 32
click at [326, 399] on div "How Grandpa Magic got his powers" at bounding box center [361, 392] width 270 height 32
click at [565, 434] on button "button" at bounding box center [559, 454] width 104 height 59
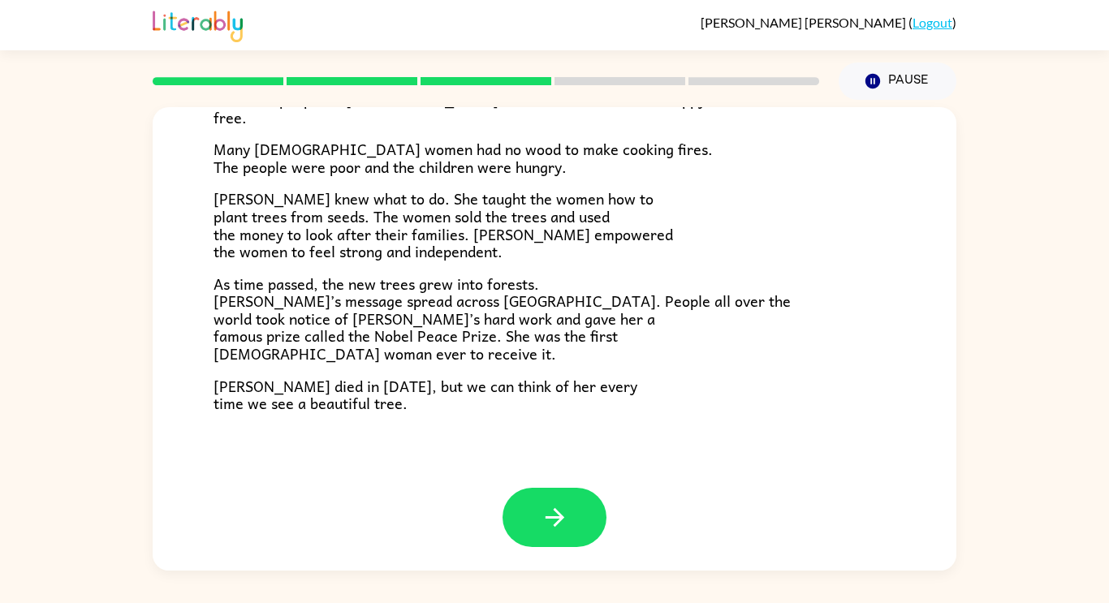
scroll to position [457, 0]
click at [559, 542] on button "button" at bounding box center [555, 516] width 104 height 59
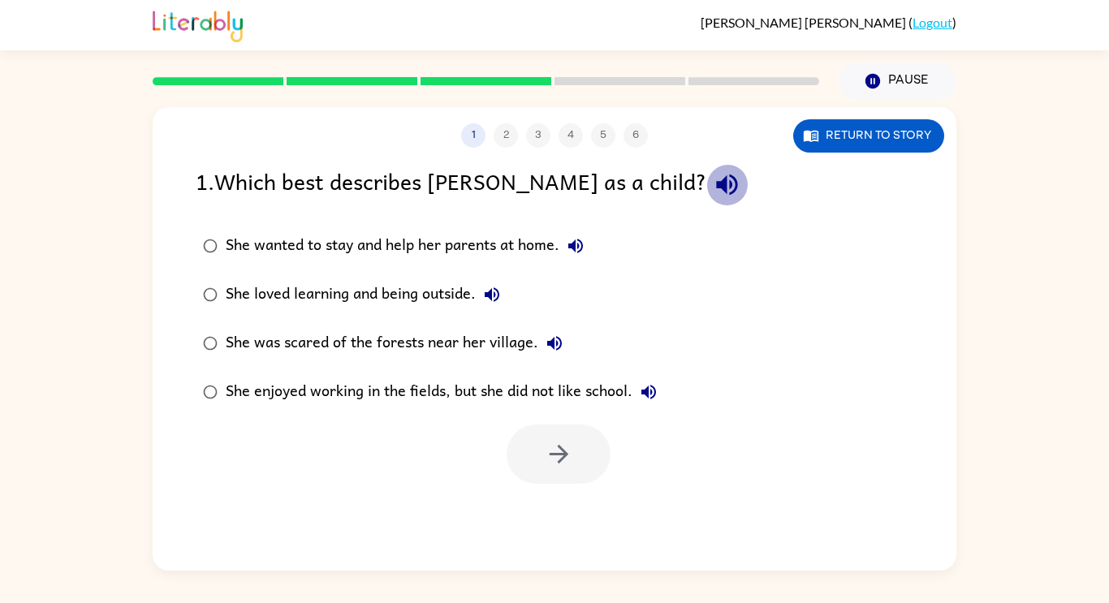
click at [716, 187] on icon "button" at bounding box center [726, 185] width 21 height 21
click at [577, 246] on icon "button" at bounding box center [575, 246] width 15 height 15
click at [499, 292] on icon "button" at bounding box center [492, 294] width 15 height 15
click at [583, 244] on icon "button" at bounding box center [575, 245] width 19 height 19
click at [493, 296] on icon "button" at bounding box center [492, 294] width 15 height 15
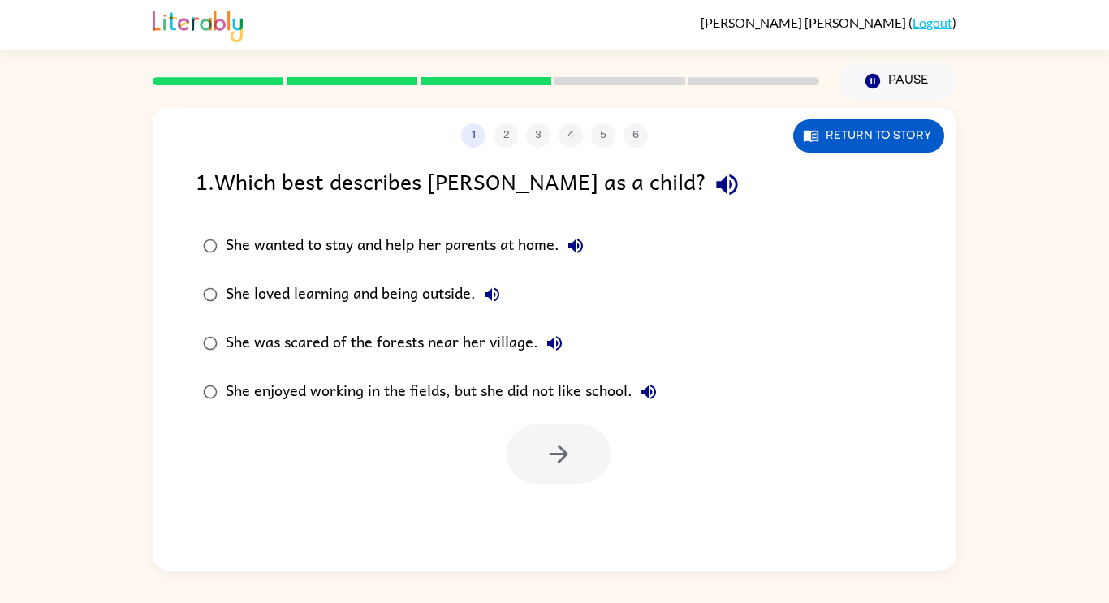
click at [560, 344] on icon "button" at bounding box center [554, 343] width 15 height 15
click at [426, 298] on div "She loved learning and being outside." at bounding box center [367, 295] width 283 height 32
click at [650, 391] on icon "button" at bounding box center [649, 392] width 15 height 15
click at [588, 456] on button "button" at bounding box center [559, 454] width 104 height 59
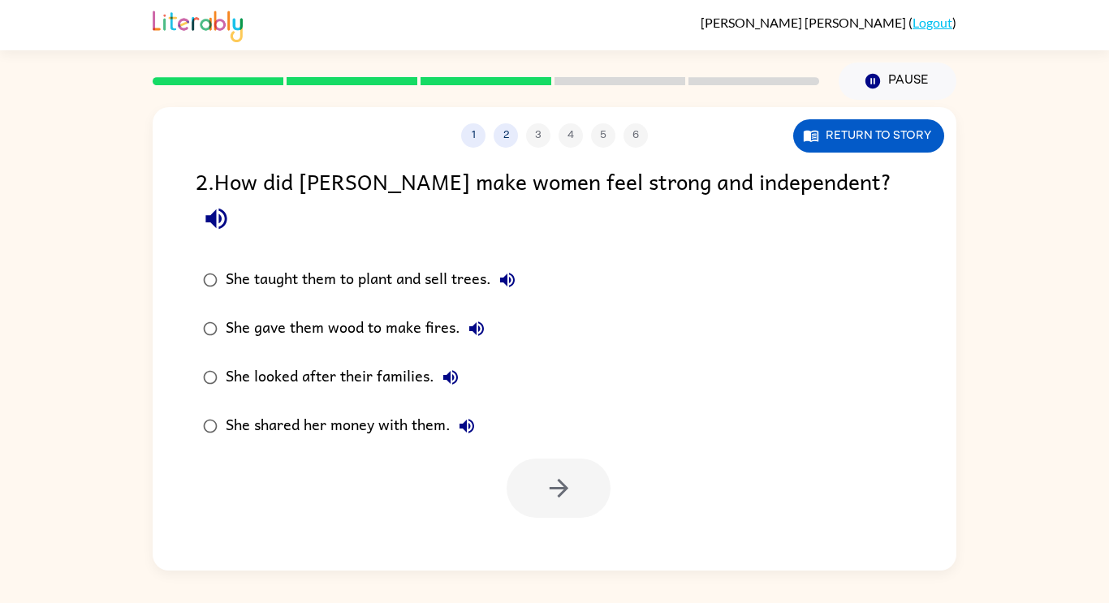
click at [227, 209] on icon "button" at bounding box center [215, 219] width 21 height 21
click at [508, 273] on icon "button" at bounding box center [507, 280] width 15 height 15
click at [475, 264] on div "She taught them to plant and sell trees." at bounding box center [375, 280] width 298 height 32
click at [479, 319] on icon "button" at bounding box center [476, 328] width 19 height 19
click at [452, 368] on icon "button" at bounding box center [450, 377] width 19 height 19
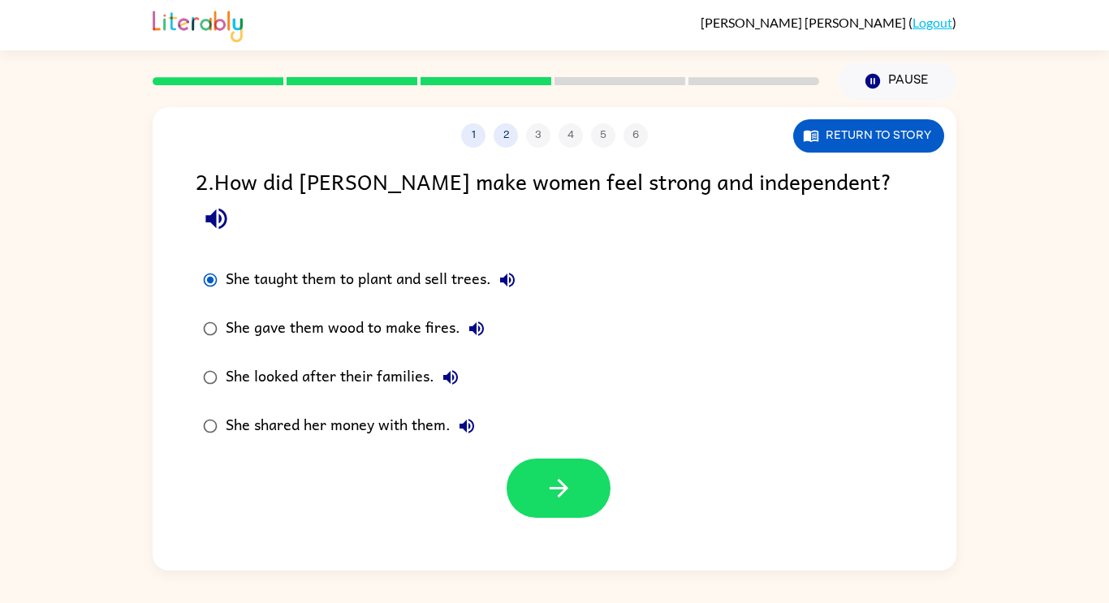
click at [471, 417] on icon "button" at bounding box center [466, 426] width 19 height 19
click at [555, 474] on icon "button" at bounding box center [559, 488] width 28 height 28
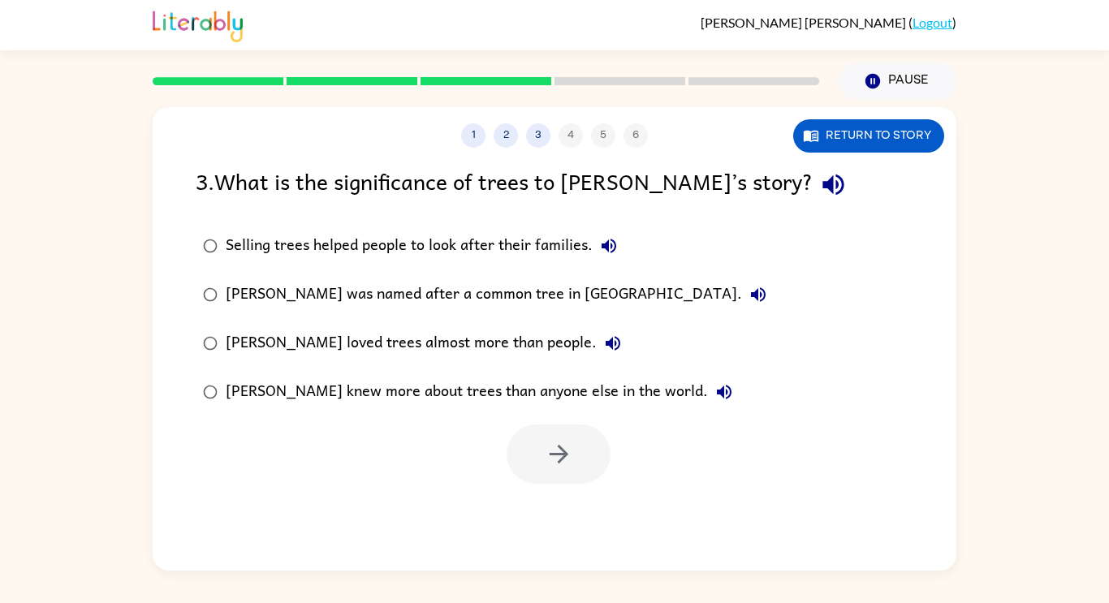
click at [823, 177] on icon "button" at bounding box center [833, 185] width 21 height 21
click at [612, 249] on icon "button" at bounding box center [609, 246] width 15 height 15
click at [561, 253] on div "Selling trees helped people to look after their families." at bounding box center [426, 246] width 400 height 32
click at [751, 292] on icon "button" at bounding box center [758, 294] width 15 height 15
click at [606, 338] on icon "button" at bounding box center [613, 343] width 15 height 15
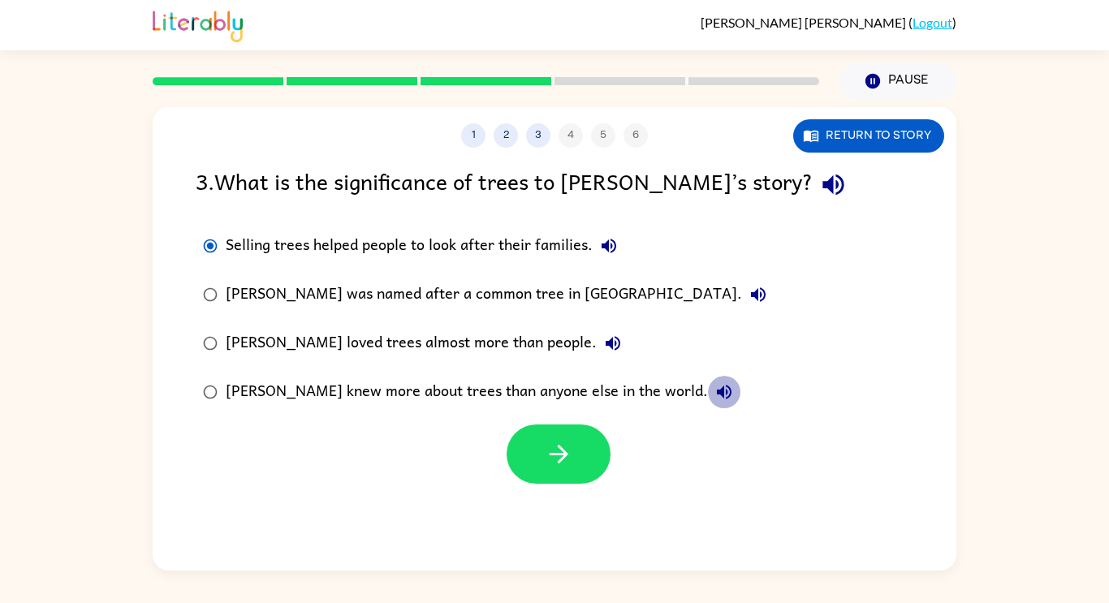
click at [717, 394] on icon "button" at bounding box center [724, 392] width 15 height 15
click at [594, 430] on button "button" at bounding box center [559, 454] width 104 height 59
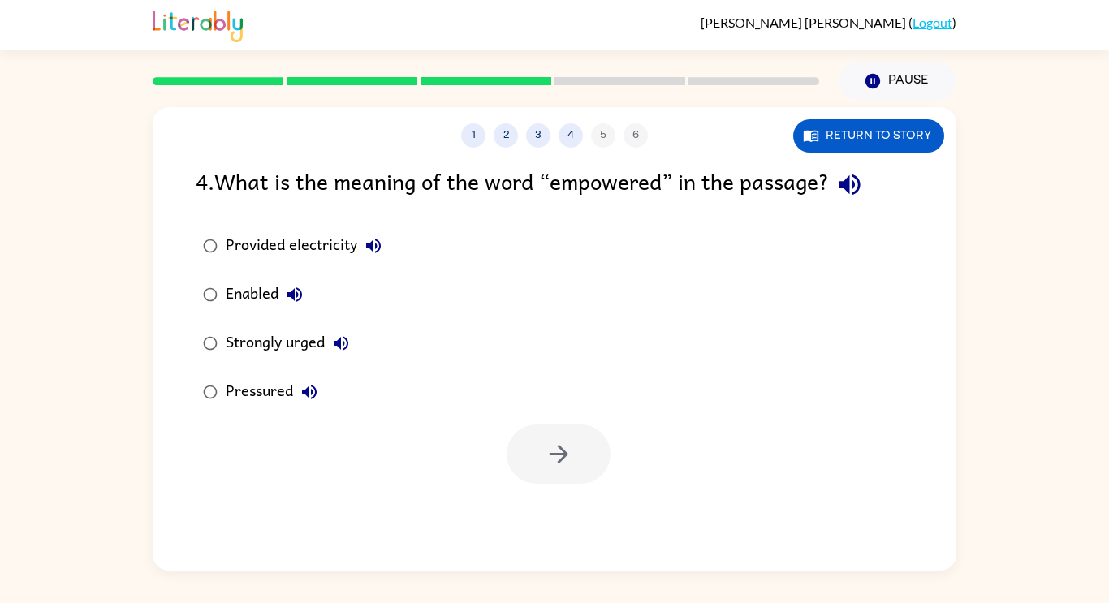
click at [860, 180] on icon "button" at bounding box center [849, 185] width 21 height 21
click at [377, 242] on icon "button" at bounding box center [373, 245] width 19 height 19
click at [300, 294] on icon "button" at bounding box center [294, 294] width 19 height 19
click at [346, 342] on icon "button" at bounding box center [340, 343] width 19 height 19
click at [309, 392] on icon "button" at bounding box center [309, 391] width 19 height 19
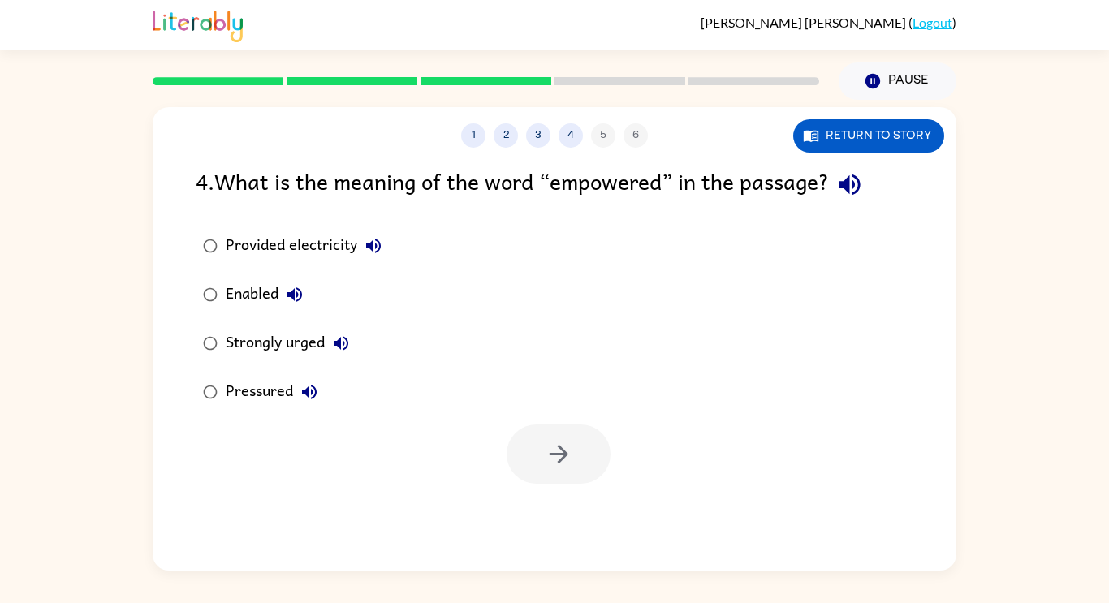
click at [252, 351] on div "Strongly urged" at bounding box center [292, 343] width 132 height 32
click at [547, 443] on icon "button" at bounding box center [559, 454] width 28 height 28
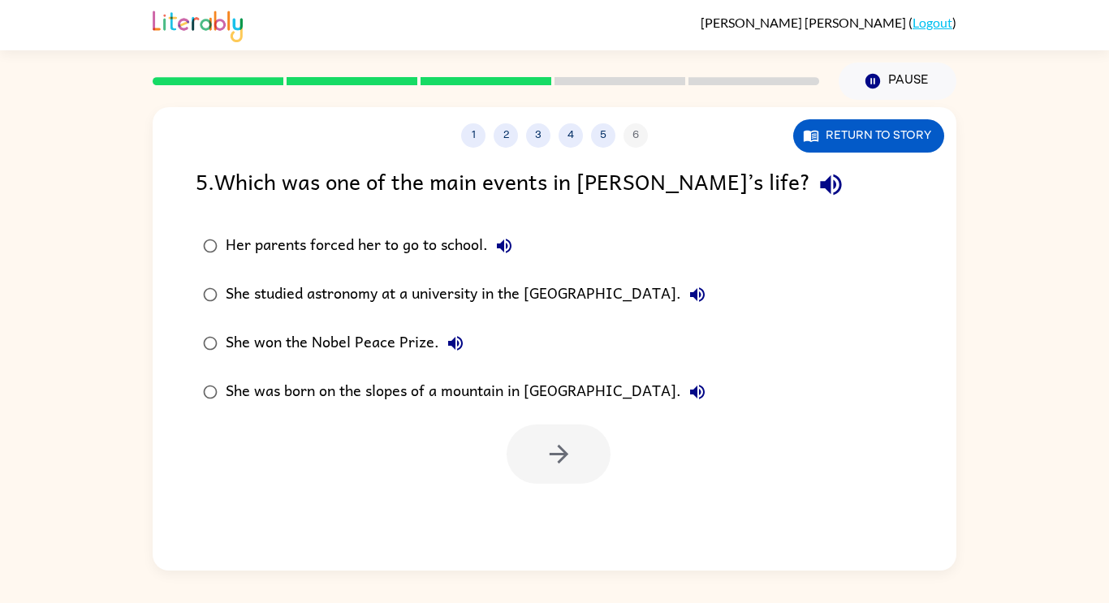
click at [820, 184] on icon "button" at bounding box center [830, 185] width 21 height 21
click at [512, 243] on icon "button" at bounding box center [504, 245] width 19 height 19
click at [705, 297] on icon "button" at bounding box center [697, 294] width 15 height 15
click at [633, 298] on div "She studied astronomy at a university in the [GEOGRAPHIC_DATA]." at bounding box center [470, 295] width 488 height 32
click at [452, 344] on icon "button" at bounding box center [455, 343] width 15 height 15
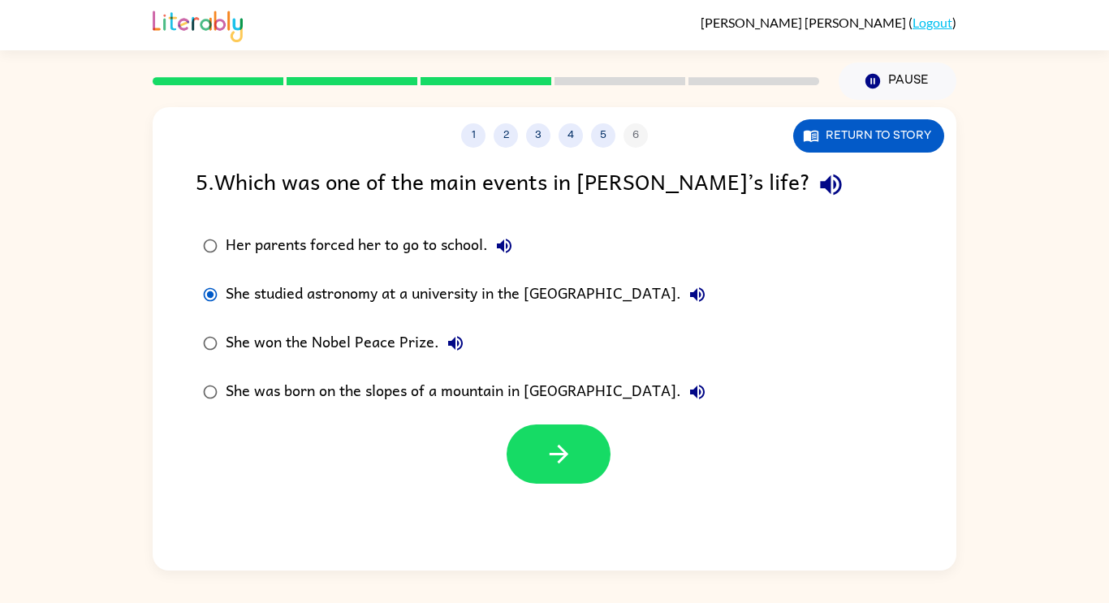
click at [408, 348] on div "She won the Nobel Peace Prize." at bounding box center [349, 343] width 246 height 32
click at [690, 390] on icon "button" at bounding box center [697, 392] width 15 height 15
click at [541, 465] on button "button" at bounding box center [559, 454] width 104 height 59
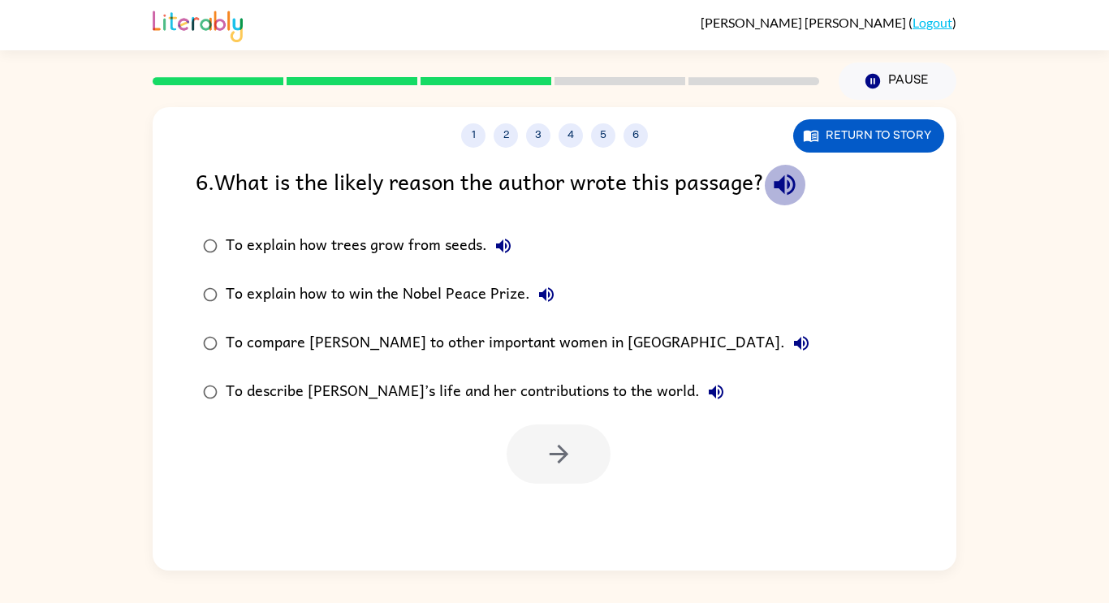
click at [784, 187] on icon "button" at bounding box center [784, 185] width 21 height 21
click at [498, 238] on icon "button" at bounding box center [503, 245] width 19 height 19
click at [544, 294] on icon "button" at bounding box center [546, 294] width 19 height 19
click at [792, 337] on icon "button" at bounding box center [801, 343] width 19 height 19
click at [709, 386] on icon "button" at bounding box center [716, 392] width 15 height 15
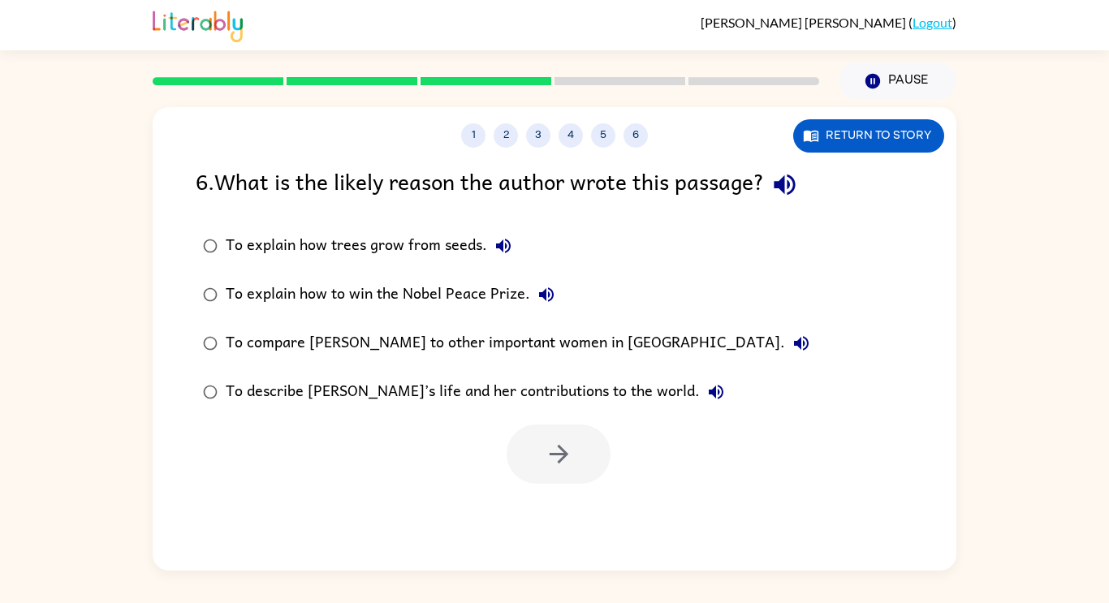
click at [518, 399] on div "To describe [PERSON_NAME]’s life and her contributions to the world." at bounding box center [479, 392] width 507 height 32
click at [578, 469] on button "button" at bounding box center [559, 454] width 104 height 59
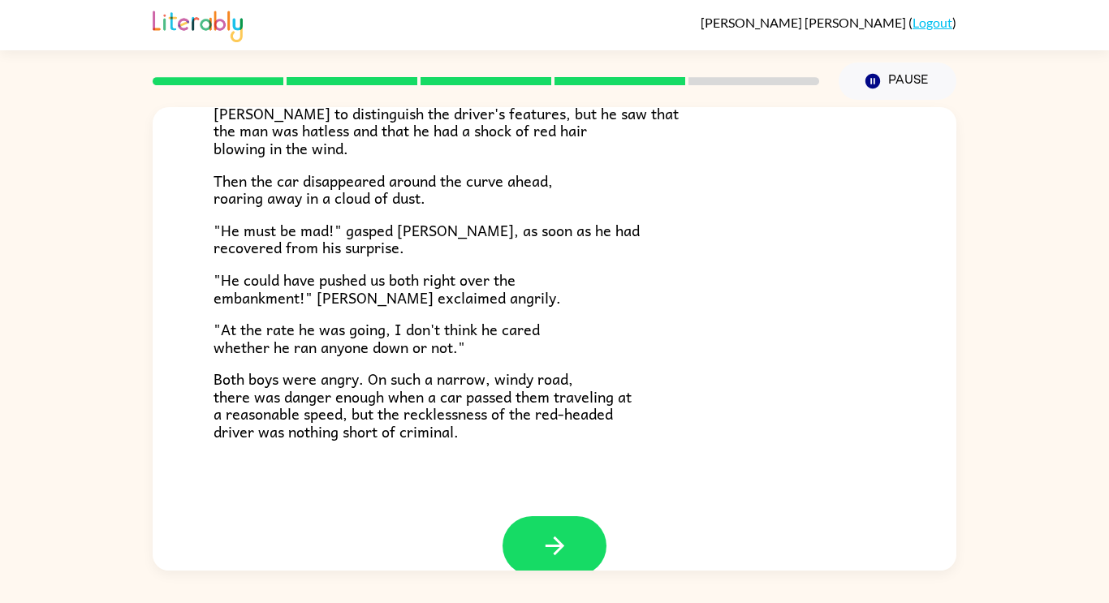
scroll to position [451, 0]
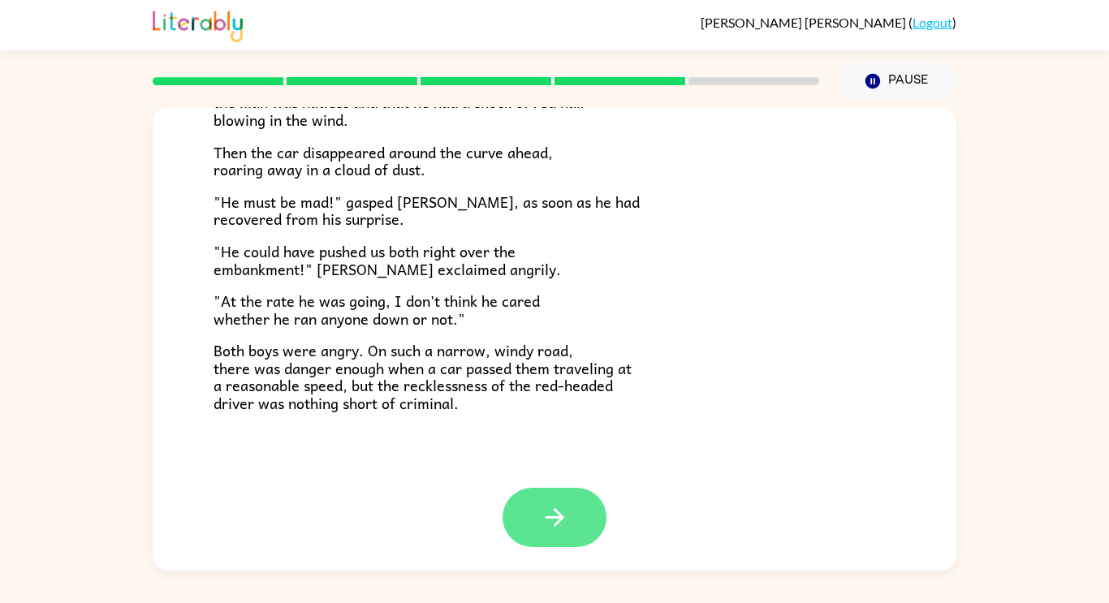
click at [557, 524] on icon "button" at bounding box center [555, 518] width 28 height 28
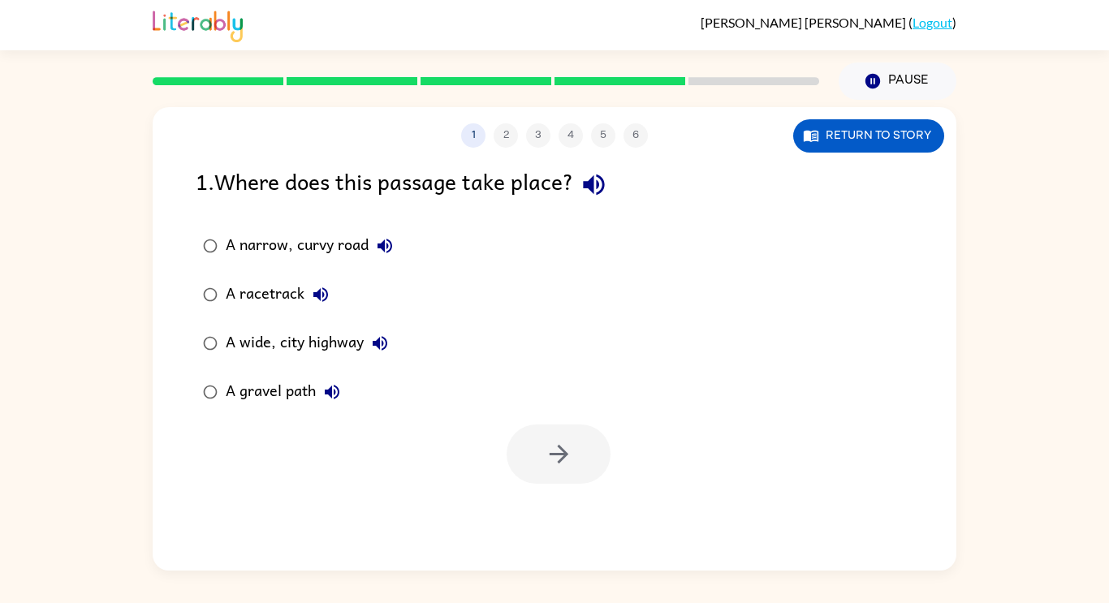
scroll to position [0, 0]
click at [591, 187] on icon "button" at bounding box center [593, 185] width 21 height 21
click at [382, 247] on icon "button" at bounding box center [385, 246] width 15 height 15
click at [326, 293] on icon "button" at bounding box center [320, 294] width 15 height 15
click at [387, 344] on icon "button" at bounding box center [380, 343] width 15 height 15
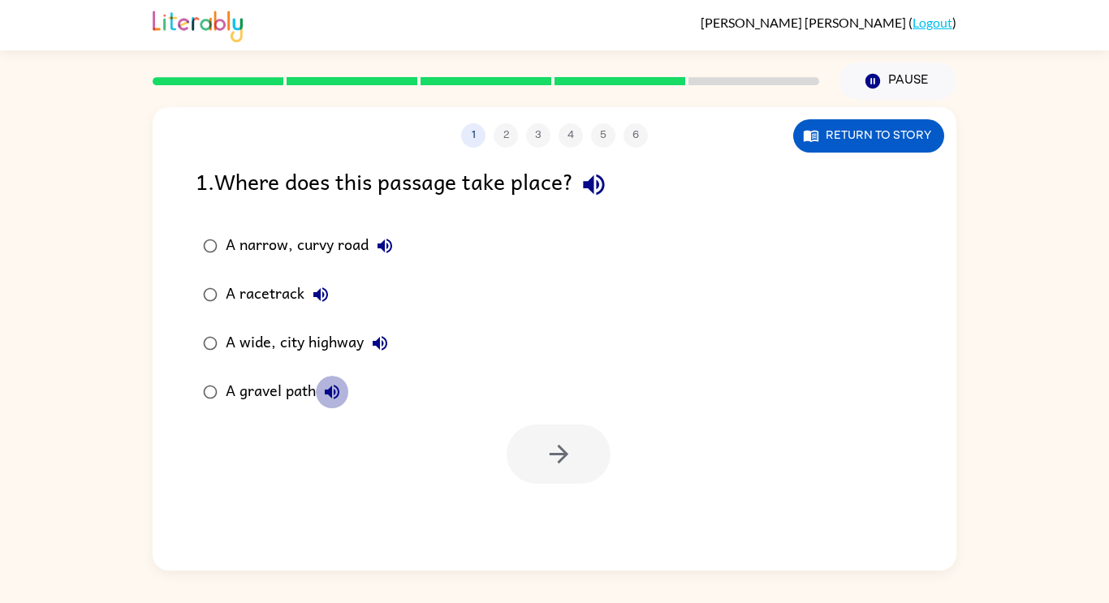
click at [337, 389] on icon "button" at bounding box center [331, 391] width 19 height 19
click at [333, 246] on div "A narrow, curvy road" at bounding box center [313, 246] width 175 height 32
click at [551, 448] on icon "button" at bounding box center [559, 454] width 28 height 28
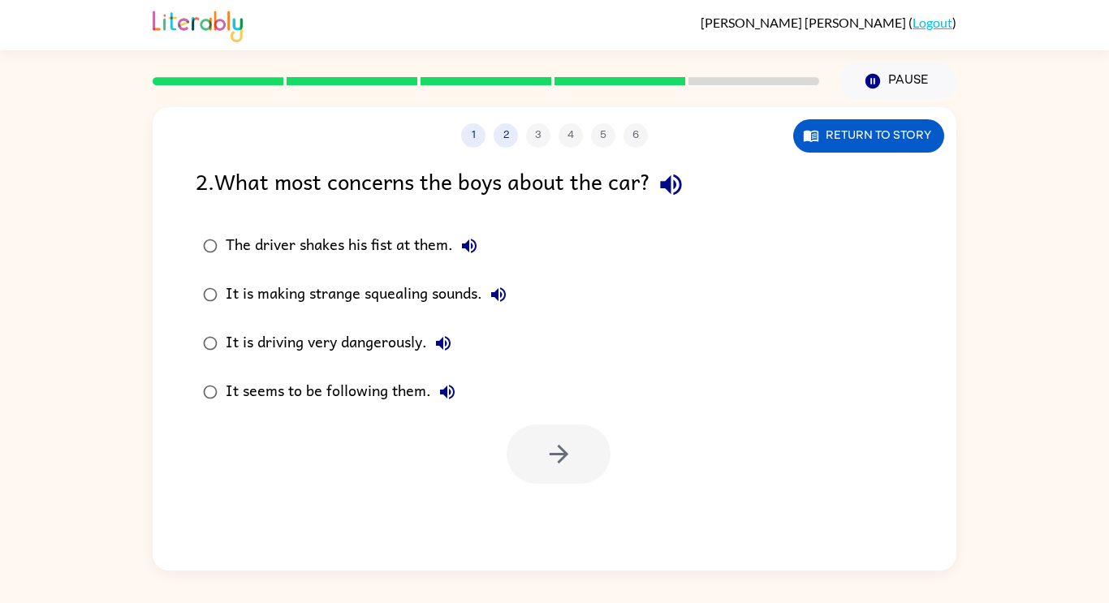
click at [674, 182] on icon "button" at bounding box center [670, 185] width 21 height 21
click at [482, 249] on button "The driver shakes his fist at them." at bounding box center [469, 246] width 32 height 32
click at [504, 294] on icon "button" at bounding box center [498, 294] width 15 height 15
click at [447, 344] on icon "button" at bounding box center [443, 343] width 15 height 15
click at [444, 395] on icon "button" at bounding box center [447, 392] width 15 height 15
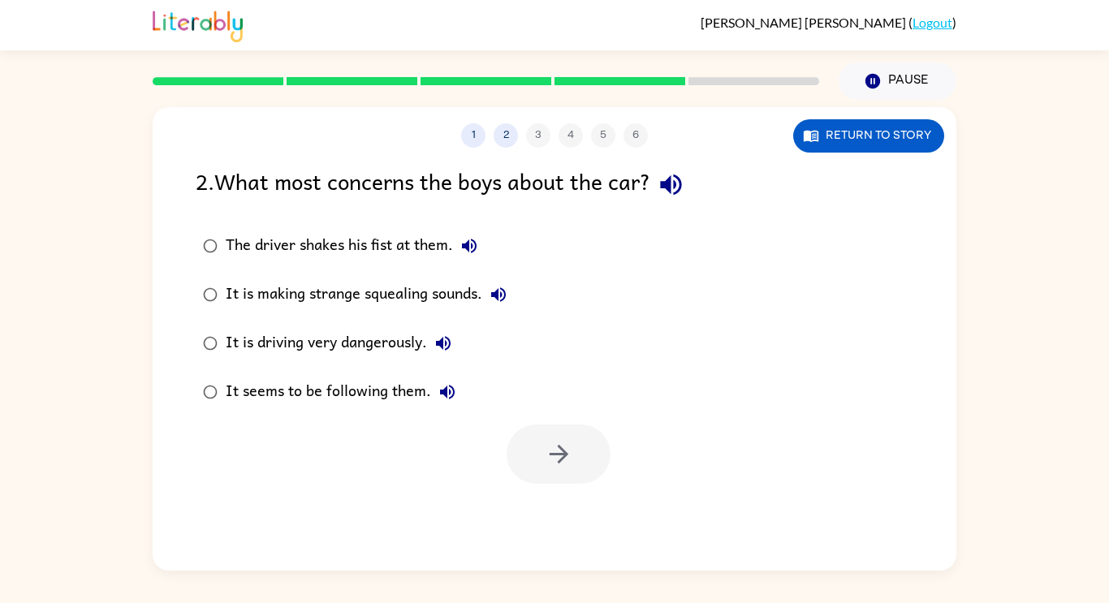
click at [391, 342] on div "It is driving very dangerously." at bounding box center [343, 343] width 234 height 32
click at [583, 482] on button "button" at bounding box center [559, 454] width 104 height 59
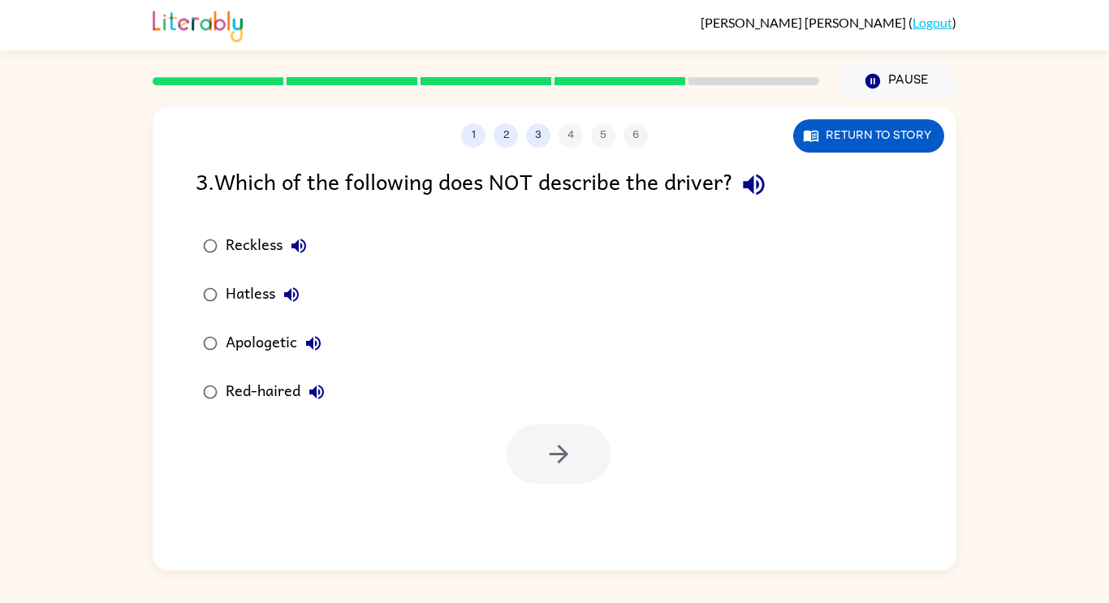
click at [754, 188] on icon "button" at bounding box center [753, 185] width 21 height 21
click at [303, 245] on icon "button" at bounding box center [298, 245] width 19 height 19
click at [292, 291] on icon "button" at bounding box center [291, 294] width 15 height 15
click at [317, 343] on icon "button" at bounding box center [313, 343] width 19 height 19
click at [318, 391] on icon "button" at bounding box center [316, 392] width 15 height 15
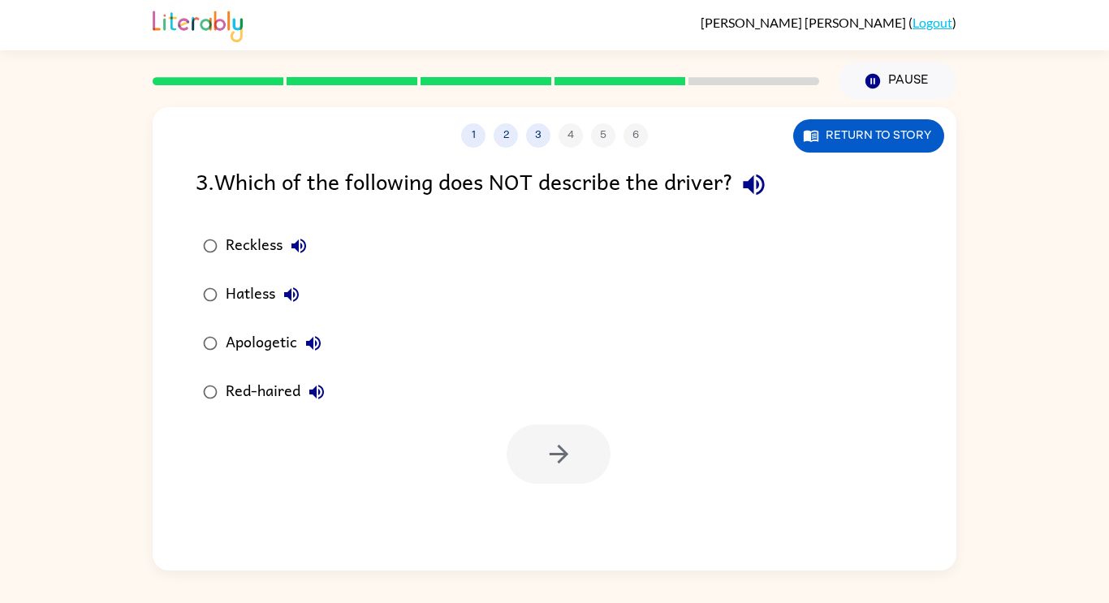
click at [280, 347] on div "Apologetic" at bounding box center [278, 343] width 104 height 32
click at [555, 456] on icon "button" at bounding box center [559, 454] width 28 height 28
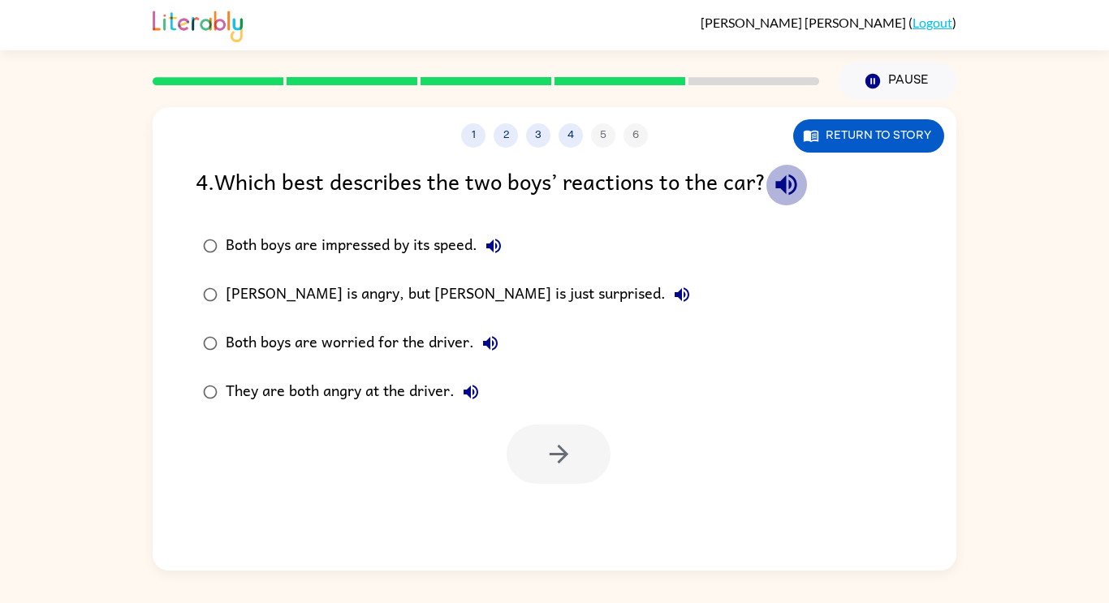
click at [801, 172] on icon "button" at bounding box center [786, 185] width 28 height 28
click at [491, 250] on icon "button" at bounding box center [493, 245] width 19 height 19
click at [672, 297] on icon "button" at bounding box center [681, 294] width 19 height 19
click at [476, 296] on div "[PERSON_NAME] is angry, but [PERSON_NAME] is just surprised." at bounding box center [462, 295] width 473 height 32
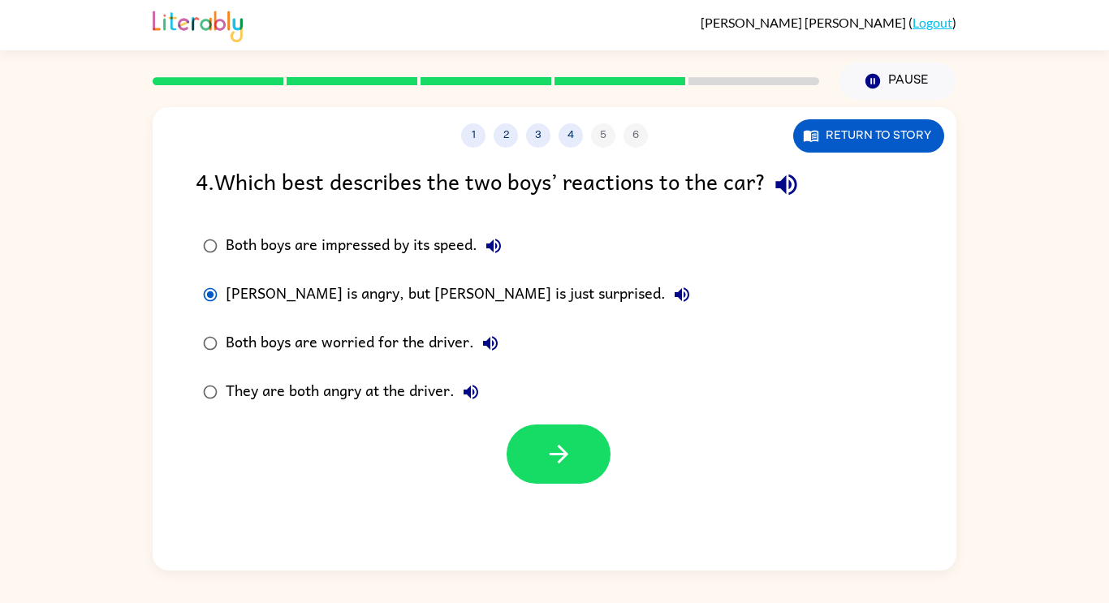
click at [486, 341] on icon "button" at bounding box center [490, 343] width 15 height 15
click at [474, 395] on icon "button" at bounding box center [470, 391] width 19 height 19
click at [430, 387] on div "They are both angry at the driver." at bounding box center [356, 392] width 261 height 32
click at [554, 447] on icon "button" at bounding box center [559, 454] width 28 height 28
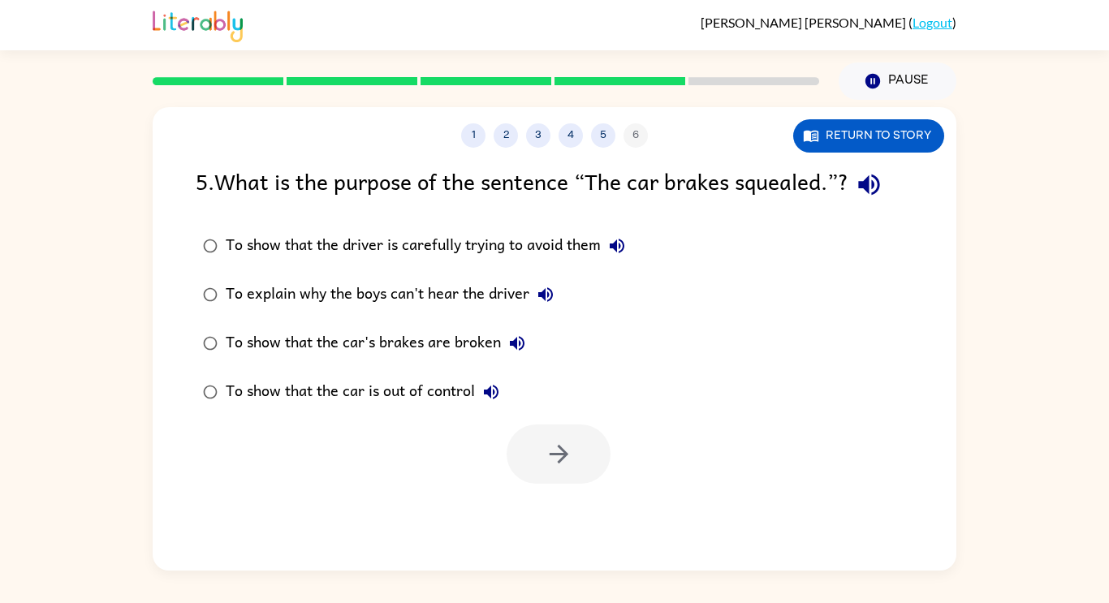
click at [874, 192] on icon "button" at bounding box center [868, 185] width 21 height 21
click at [620, 249] on icon "button" at bounding box center [616, 245] width 19 height 19
click at [551, 293] on icon "button" at bounding box center [545, 294] width 19 height 19
click at [521, 334] on icon "button" at bounding box center [517, 343] width 19 height 19
click at [495, 391] on icon "button" at bounding box center [491, 392] width 15 height 15
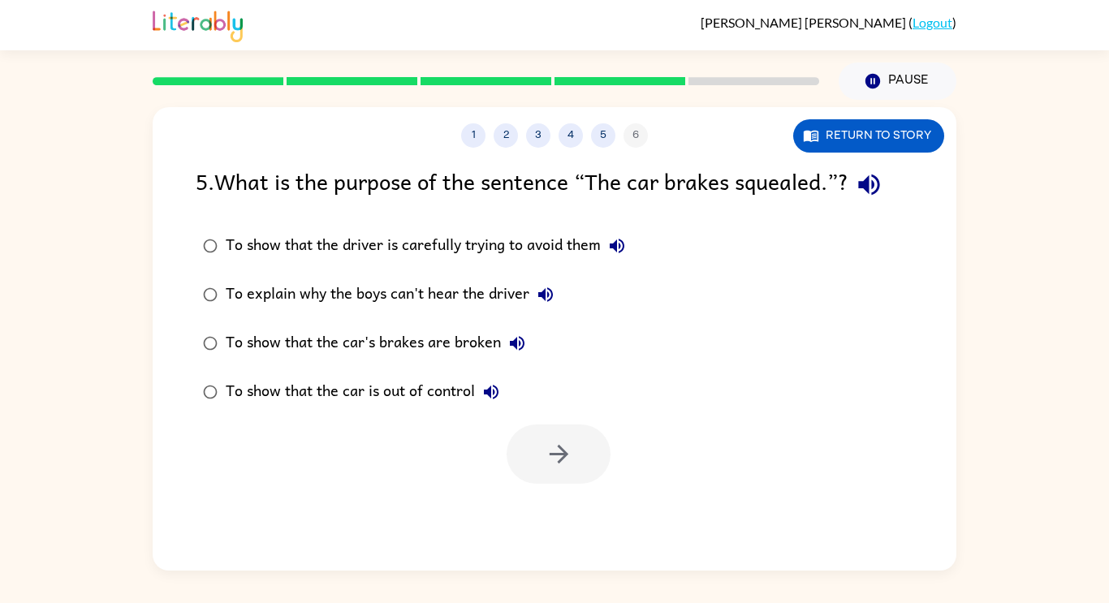
click at [482, 294] on div "To explain why the boys can't hear the driver" at bounding box center [394, 295] width 336 height 32
click at [566, 443] on icon "button" at bounding box center [559, 454] width 28 height 28
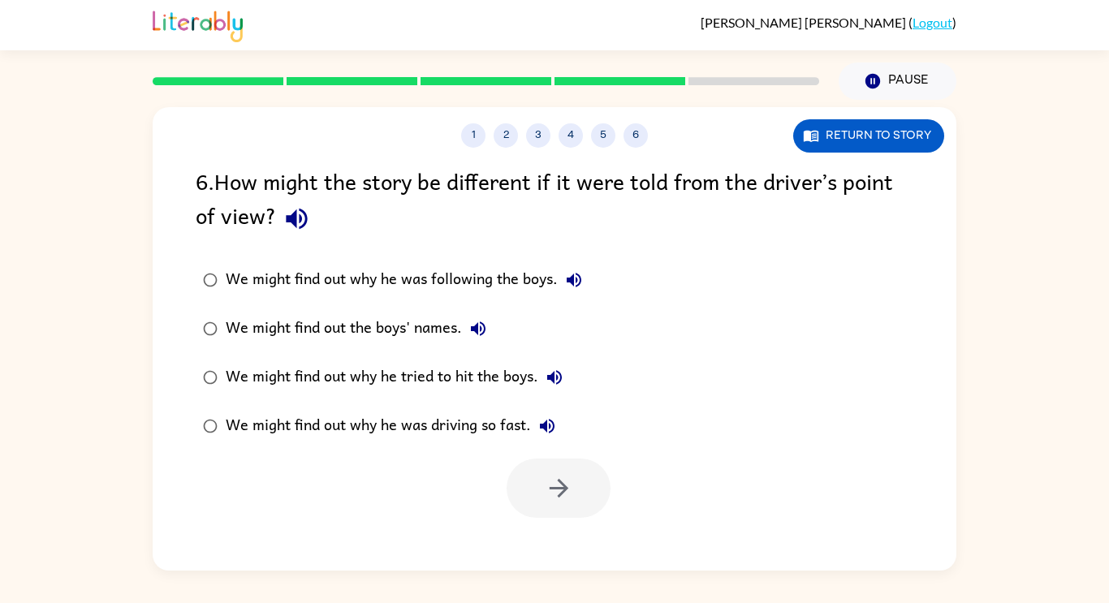
click at [300, 209] on icon "button" at bounding box center [296, 219] width 21 height 21
click at [577, 274] on icon "button" at bounding box center [574, 280] width 15 height 15
click at [480, 327] on icon "button" at bounding box center [478, 329] width 15 height 15
click at [557, 373] on icon "button" at bounding box center [554, 377] width 19 height 19
click at [545, 424] on icon "button" at bounding box center [547, 426] width 15 height 15
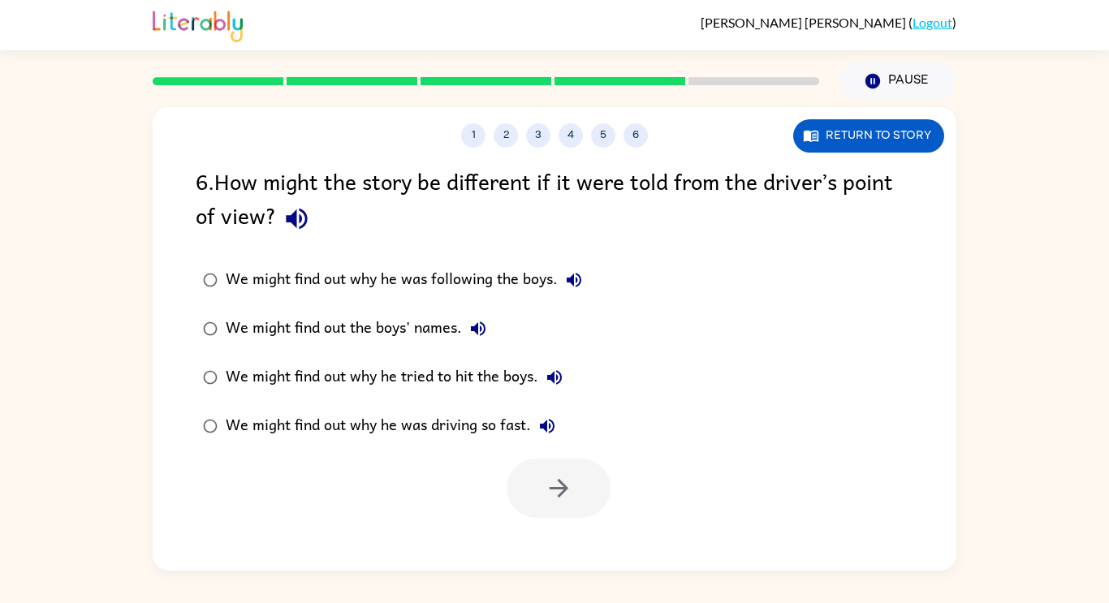
click at [517, 424] on div "We might find out why he was driving so fast." at bounding box center [395, 426] width 338 height 32
click at [550, 469] on button "button" at bounding box center [559, 488] width 104 height 59
